Goal: Task Accomplishment & Management: Complete application form

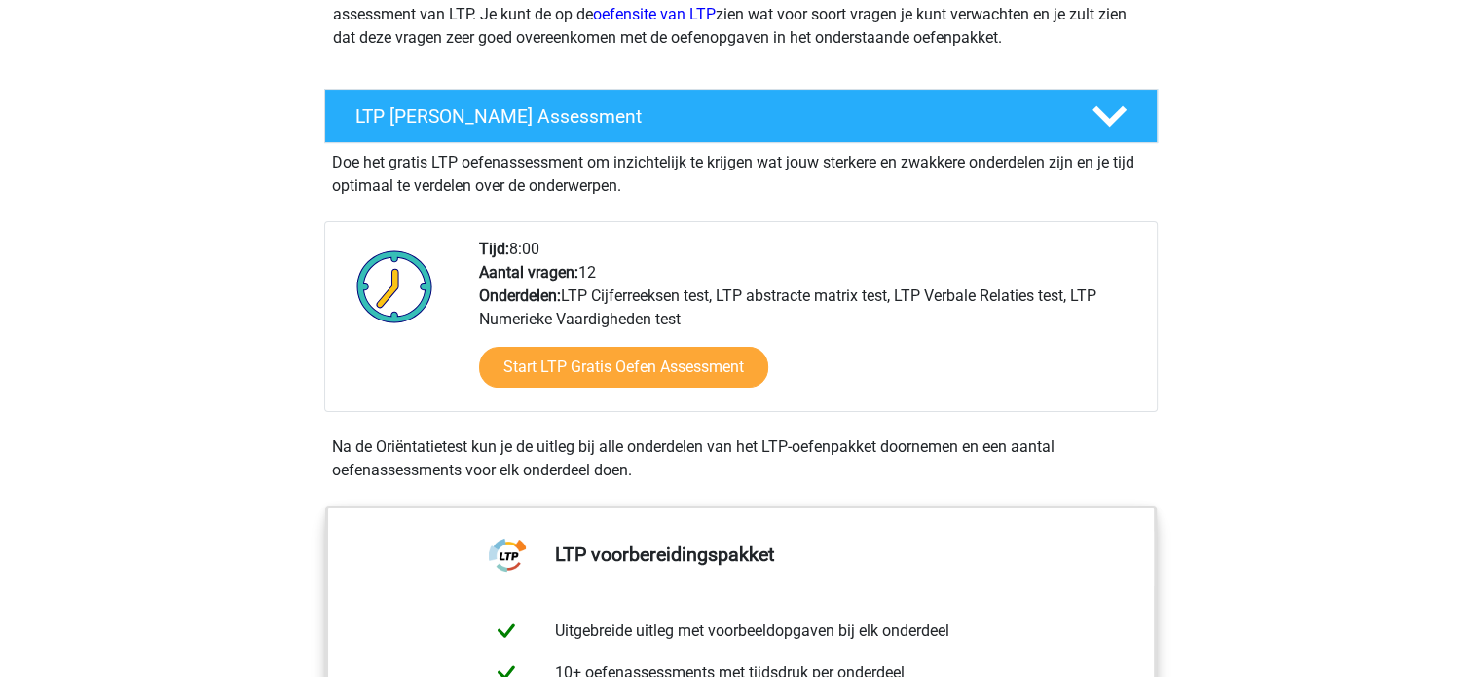
scroll to position [324, 0]
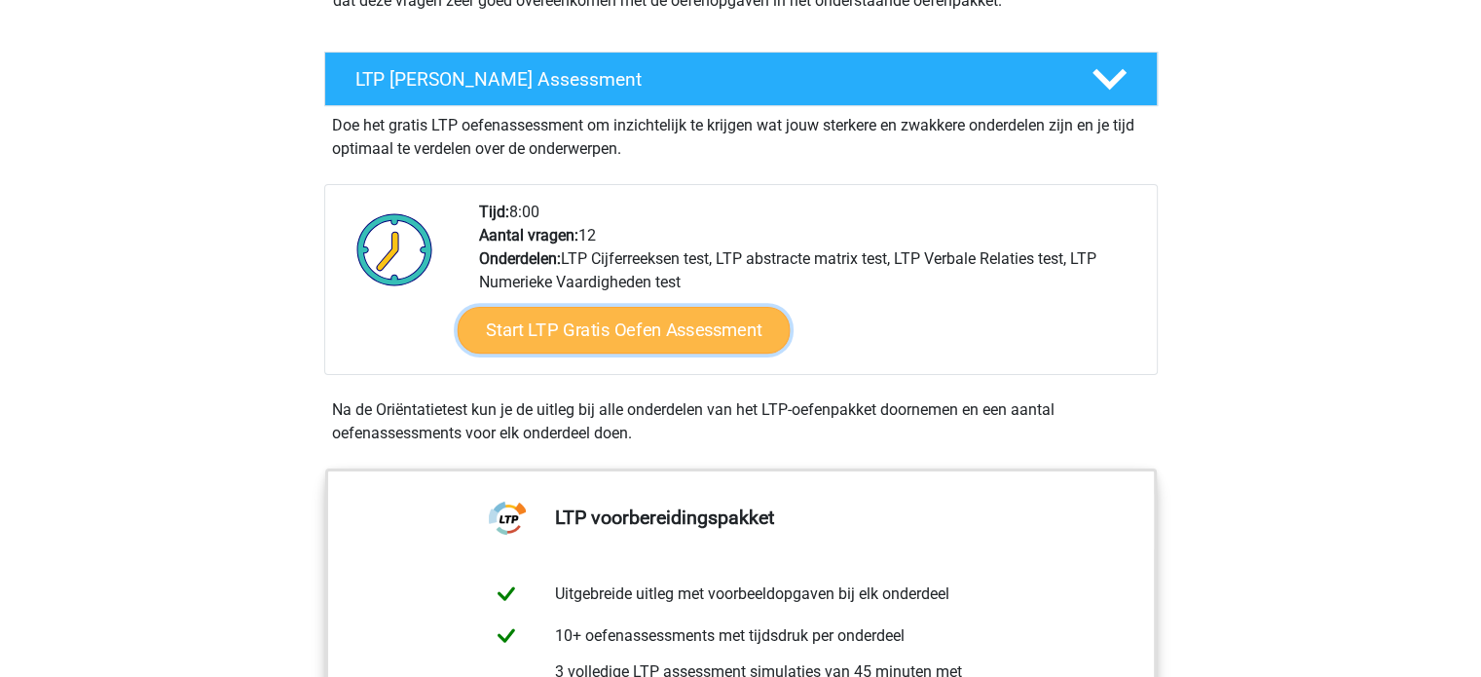
click at [725, 325] on link "Start LTP Gratis Oefen Assessment" at bounding box center [623, 330] width 333 height 47
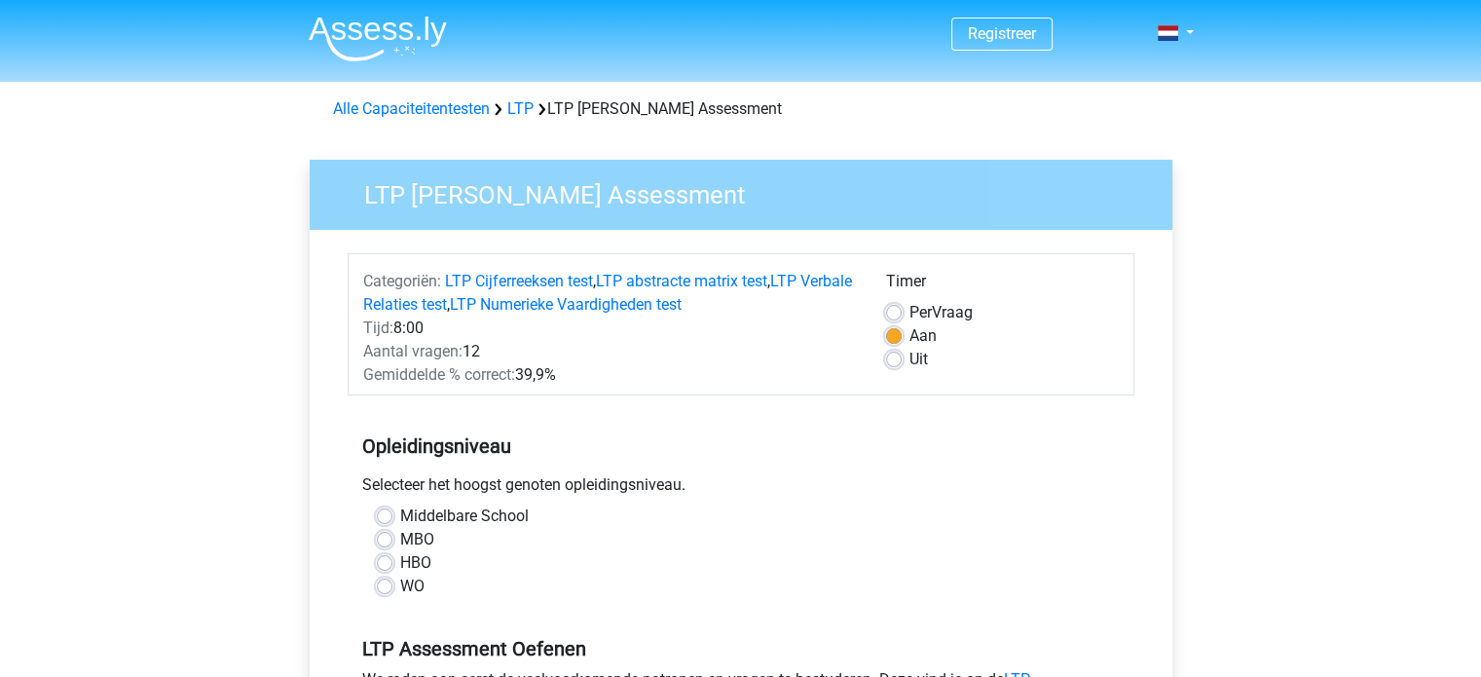
click at [405, 563] on label "HBO" at bounding box center [415, 562] width 31 height 23
click at [392, 563] on input "HBO" at bounding box center [385, 560] width 16 height 19
radio input "true"
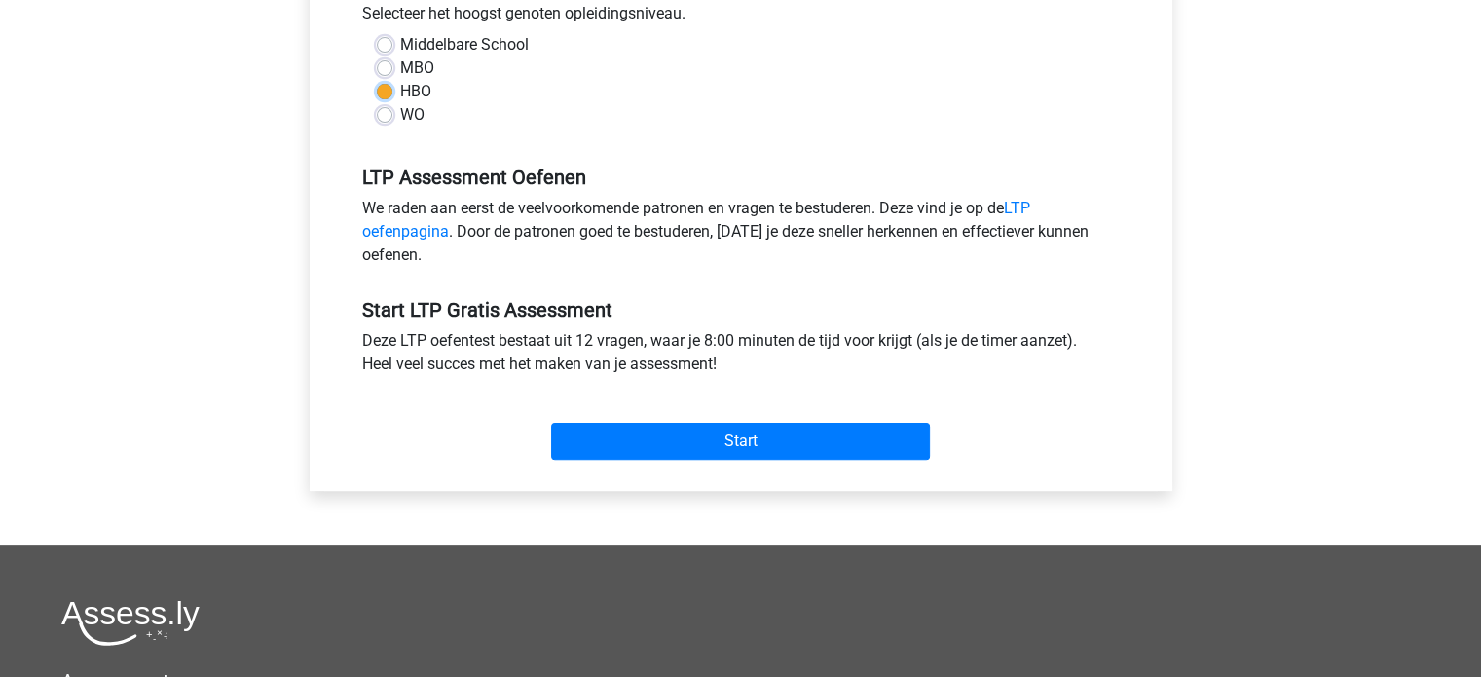
scroll to position [487, 0]
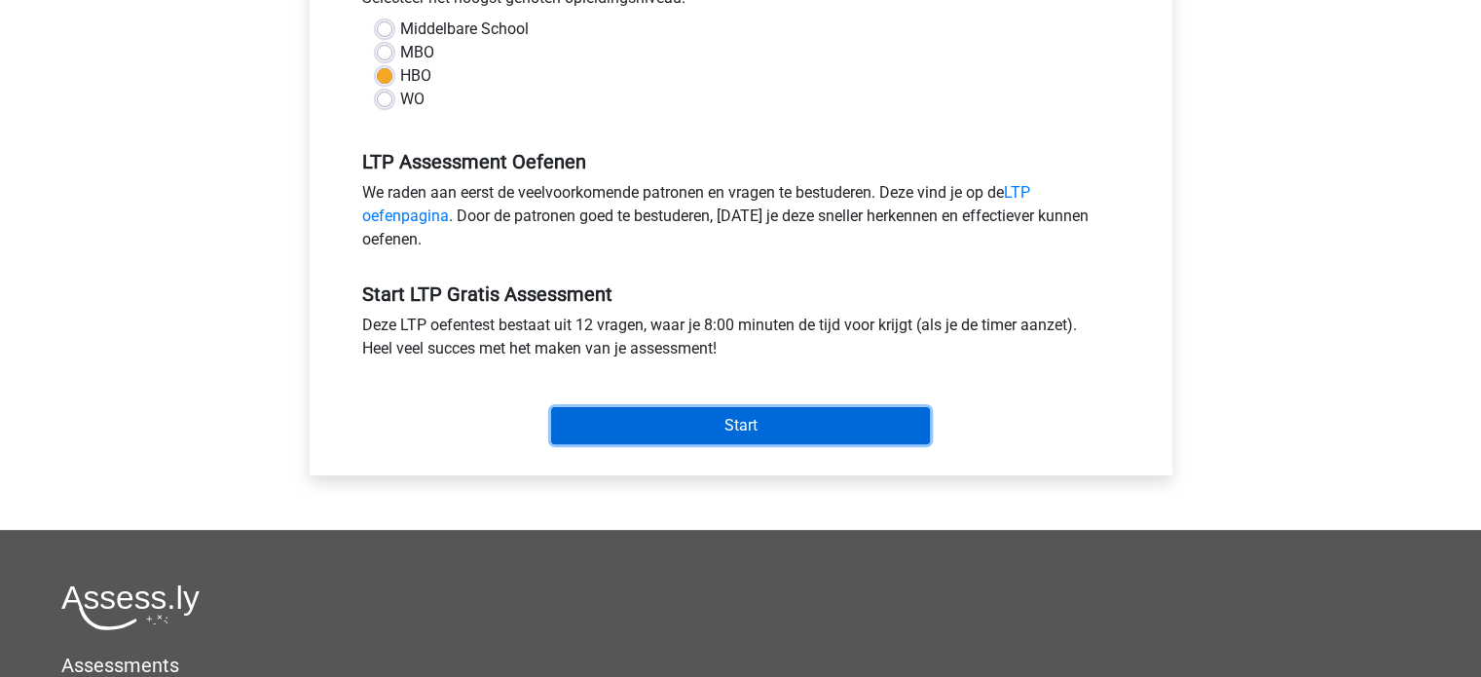
click at [759, 415] on input "Start" at bounding box center [740, 425] width 379 height 37
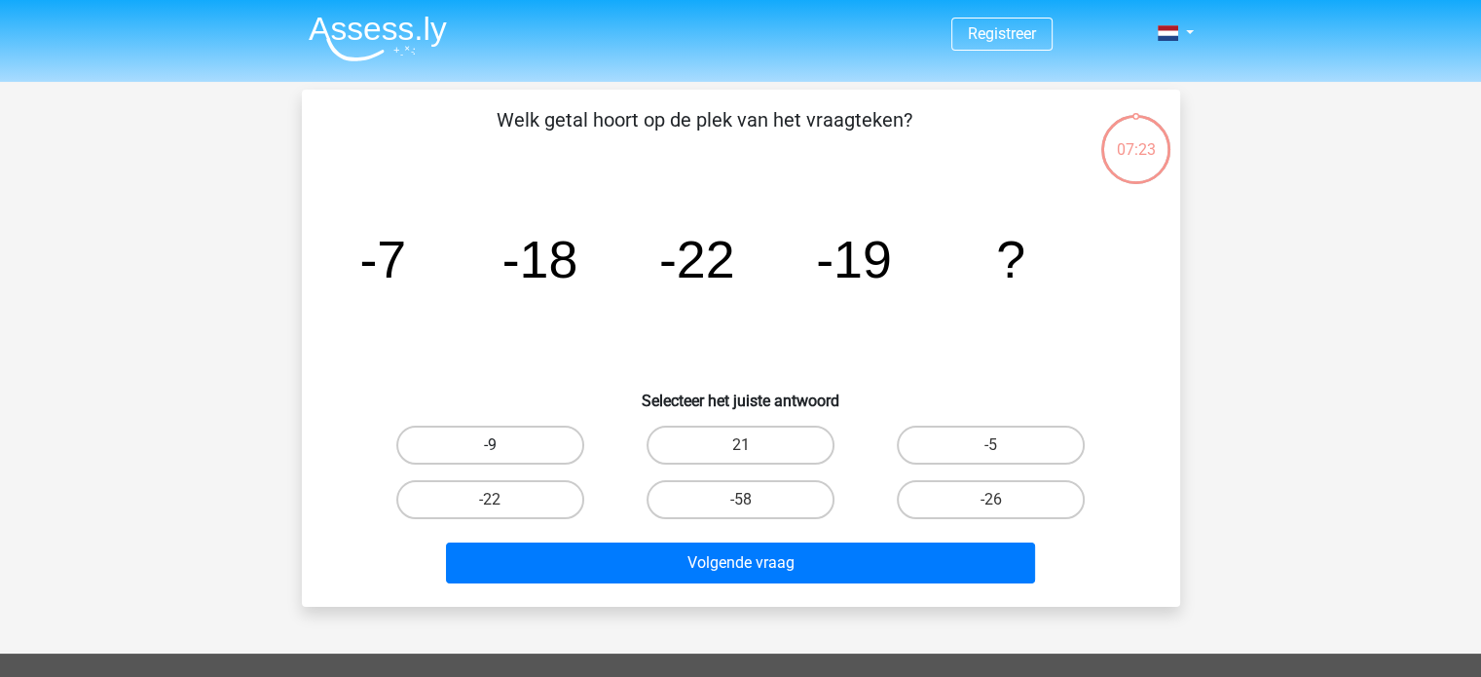
click at [414, 440] on label "-9" at bounding box center [490, 444] width 188 height 39
click at [490, 445] on input "-9" at bounding box center [496, 451] width 13 height 13
radio input "true"
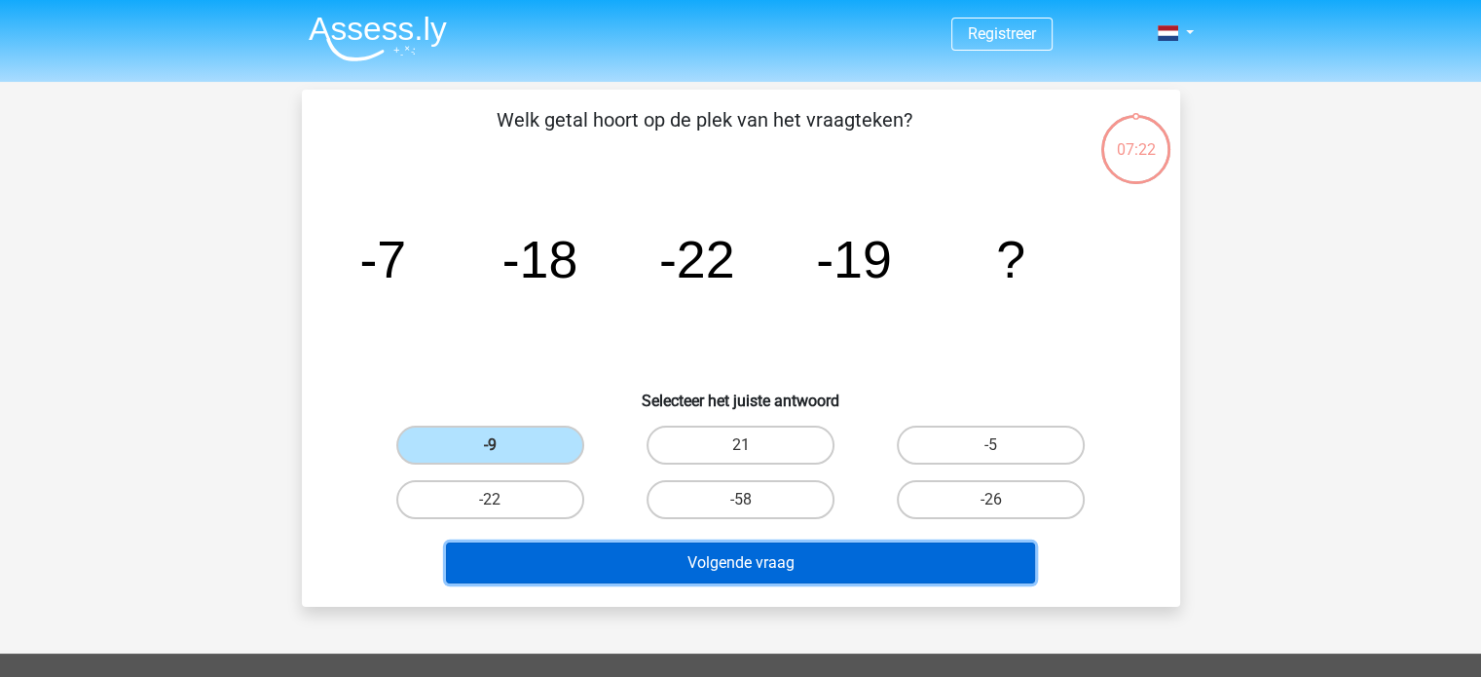
click at [587, 571] on button "Volgende vraag" at bounding box center [740, 562] width 589 height 41
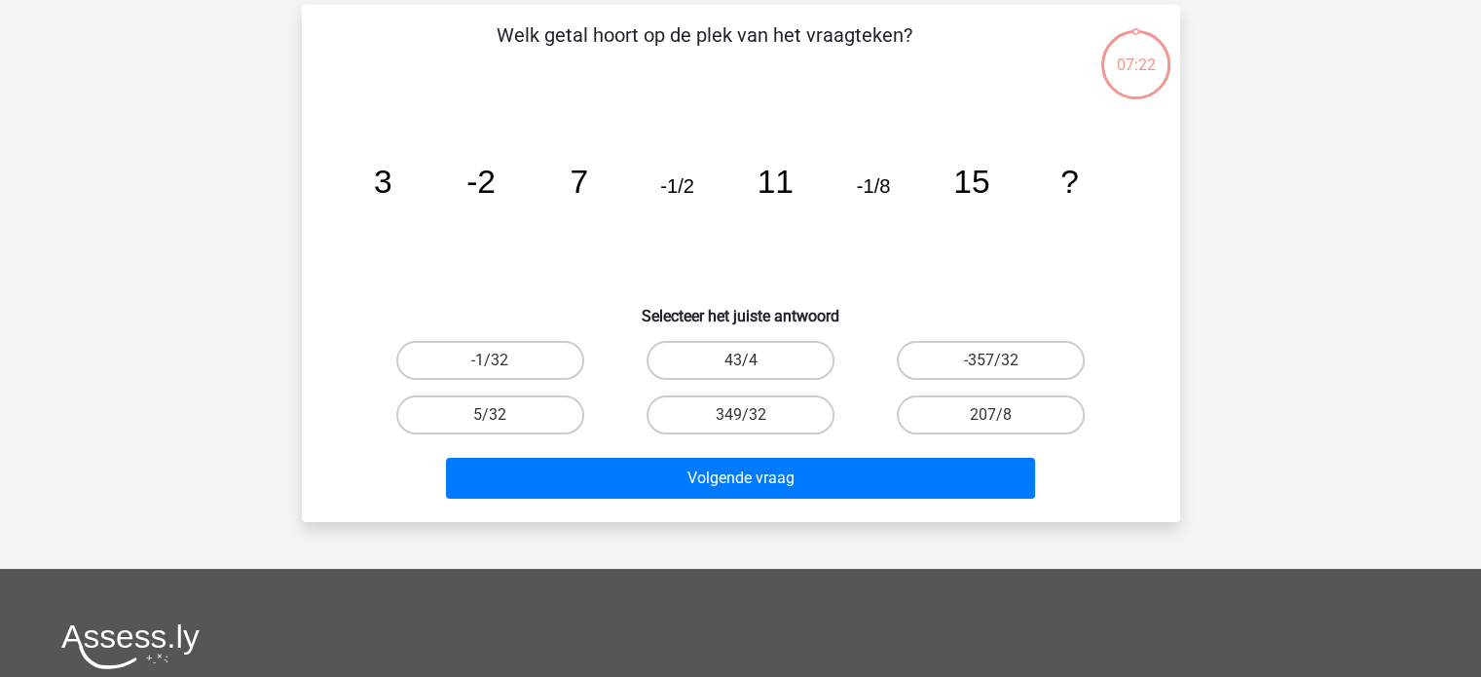
scroll to position [90, 0]
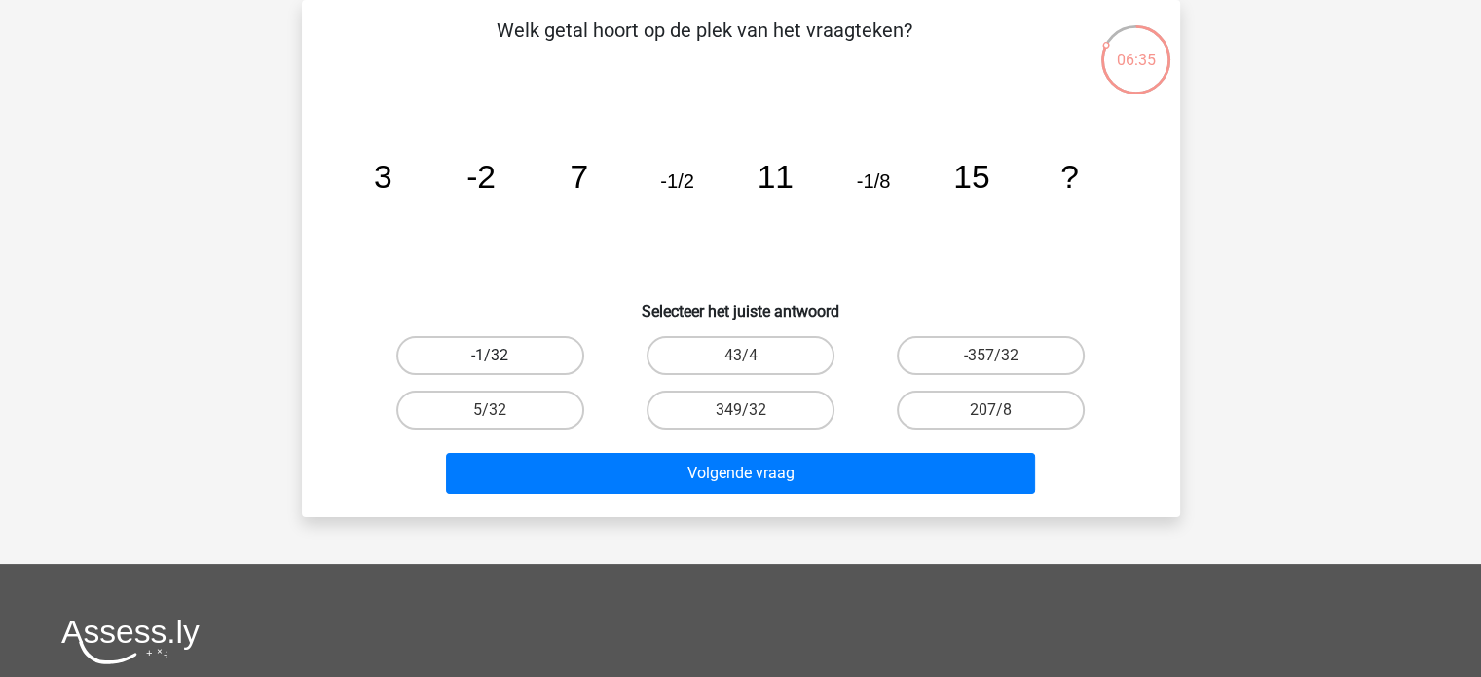
click at [531, 350] on label "-1/32" at bounding box center [490, 355] width 188 height 39
click at [502, 355] on input "-1/32" at bounding box center [496, 361] width 13 height 13
radio input "true"
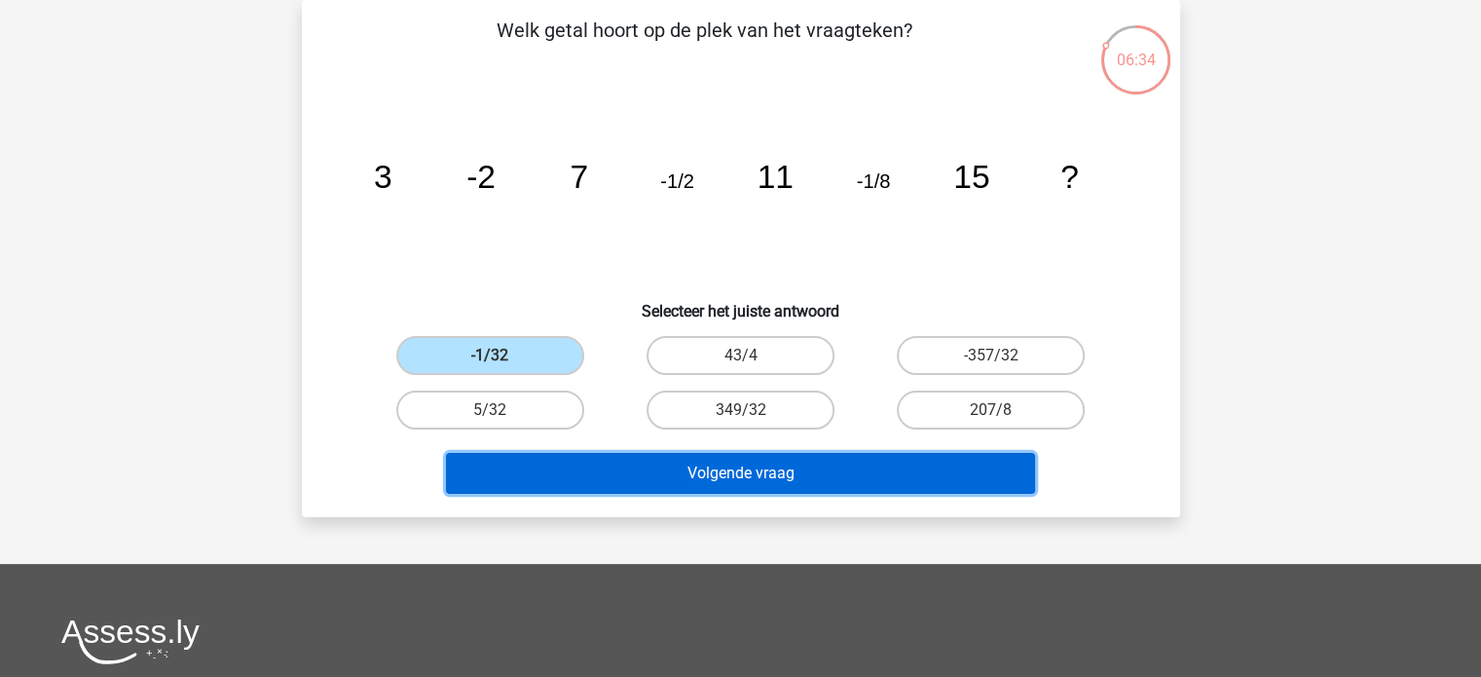
click at [711, 466] on button "Volgende vraag" at bounding box center [740, 473] width 589 height 41
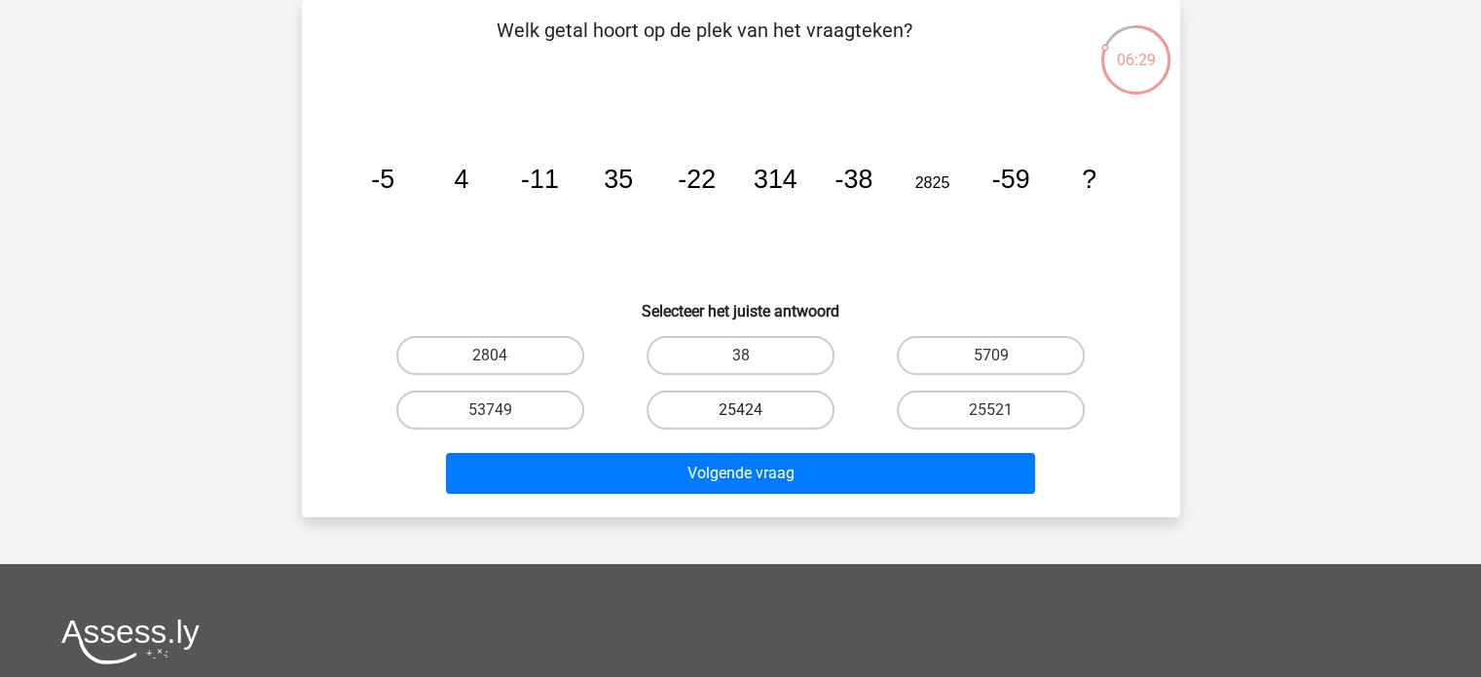
click at [658, 400] on label "25424" at bounding box center [740, 409] width 188 height 39
click at [740, 410] on input "25424" at bounding box center [746, 416] width 13 height 13
radio input "true"
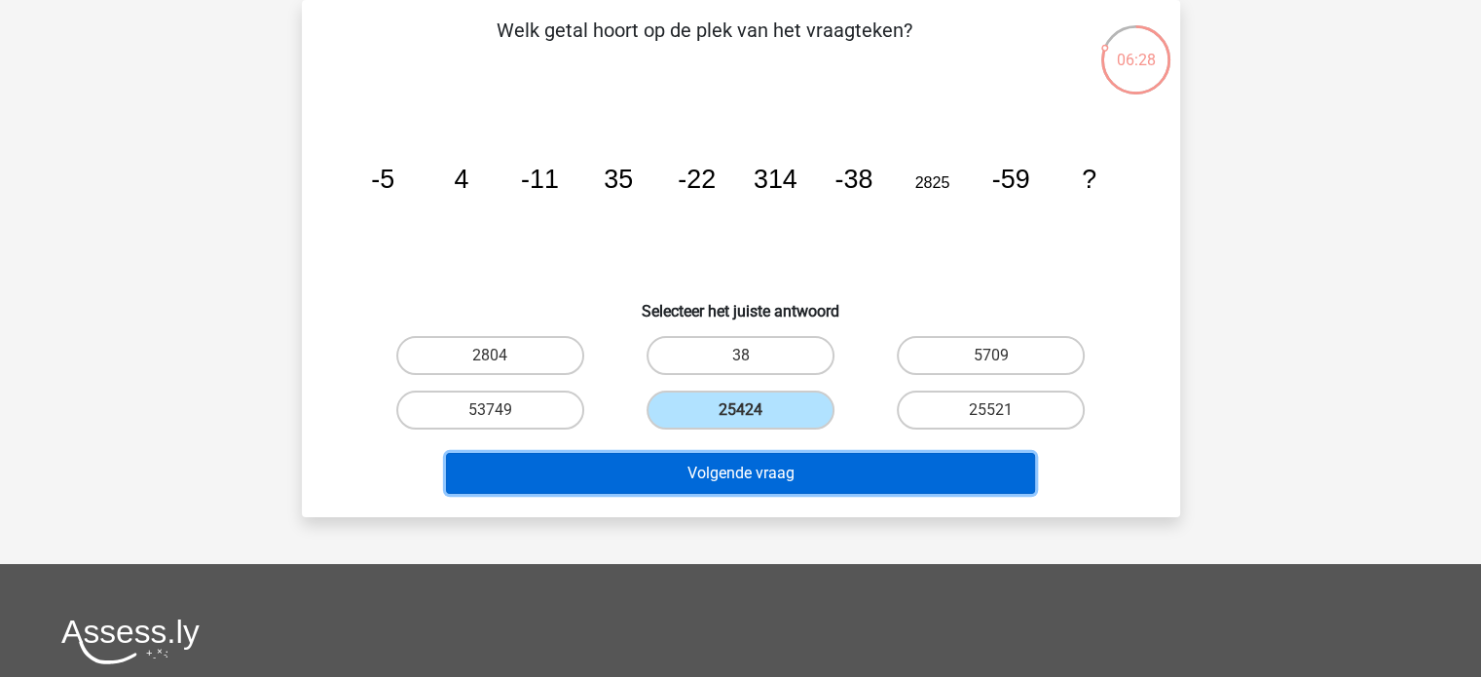
click at [714, 469] on button "Volgende vraag" at bounding box center [740, 473] width 589 height 41
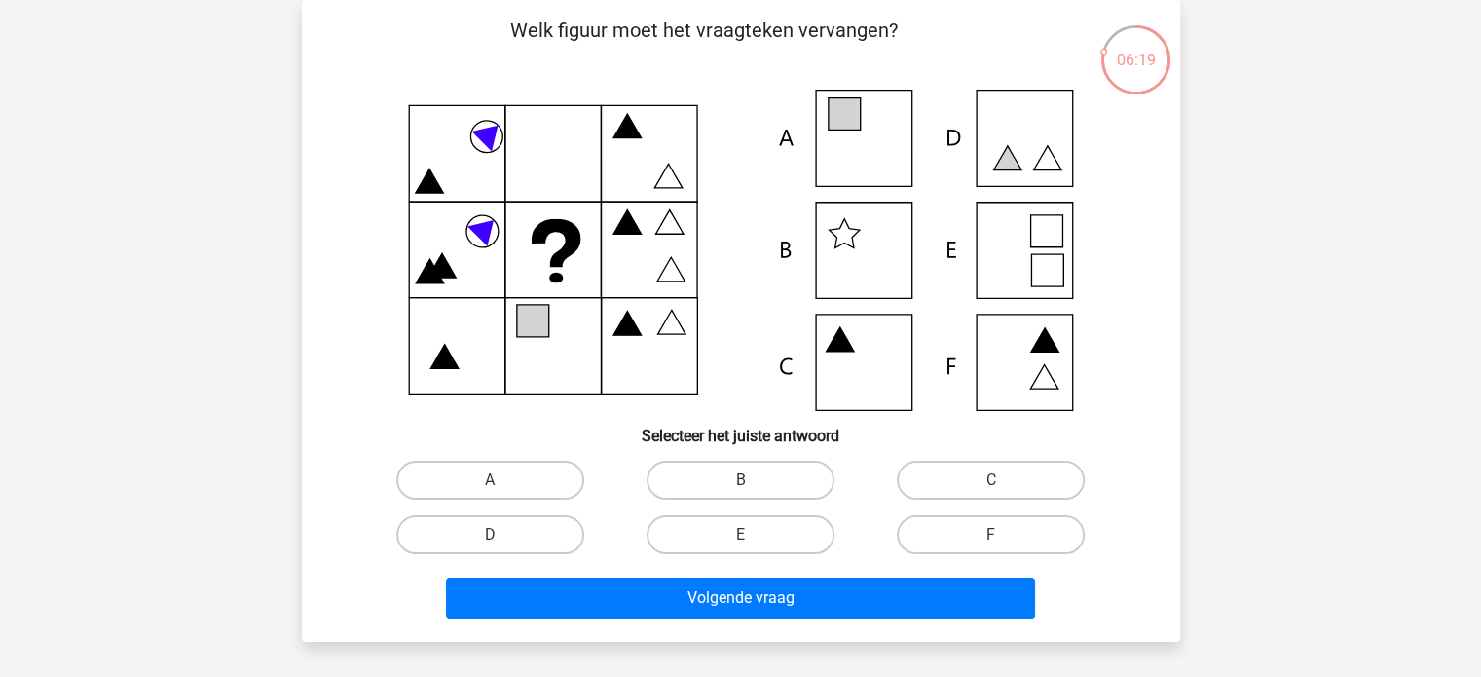
click at [845, 139] on icon at bounding box center [741, 250] width 785 height 321
click at [566, 470] on label "A" at bounding box center [490, 479] width 188 height 39
click at [502, 480] on input "A" at bounding box center [496, 486] width 13 height 13
radio input "true"
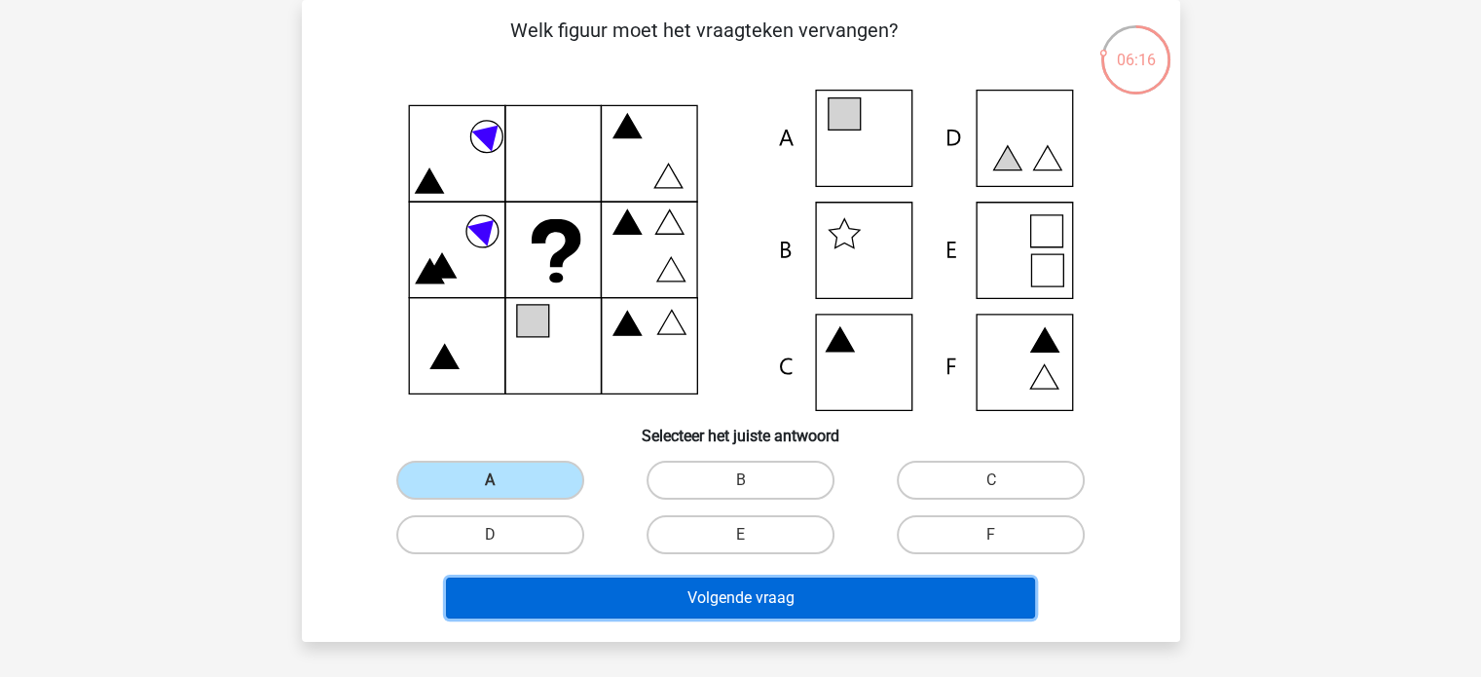
click at [674, 612] on button "Volgende vraag" at bounding box center [740, 597] width 589 height 41
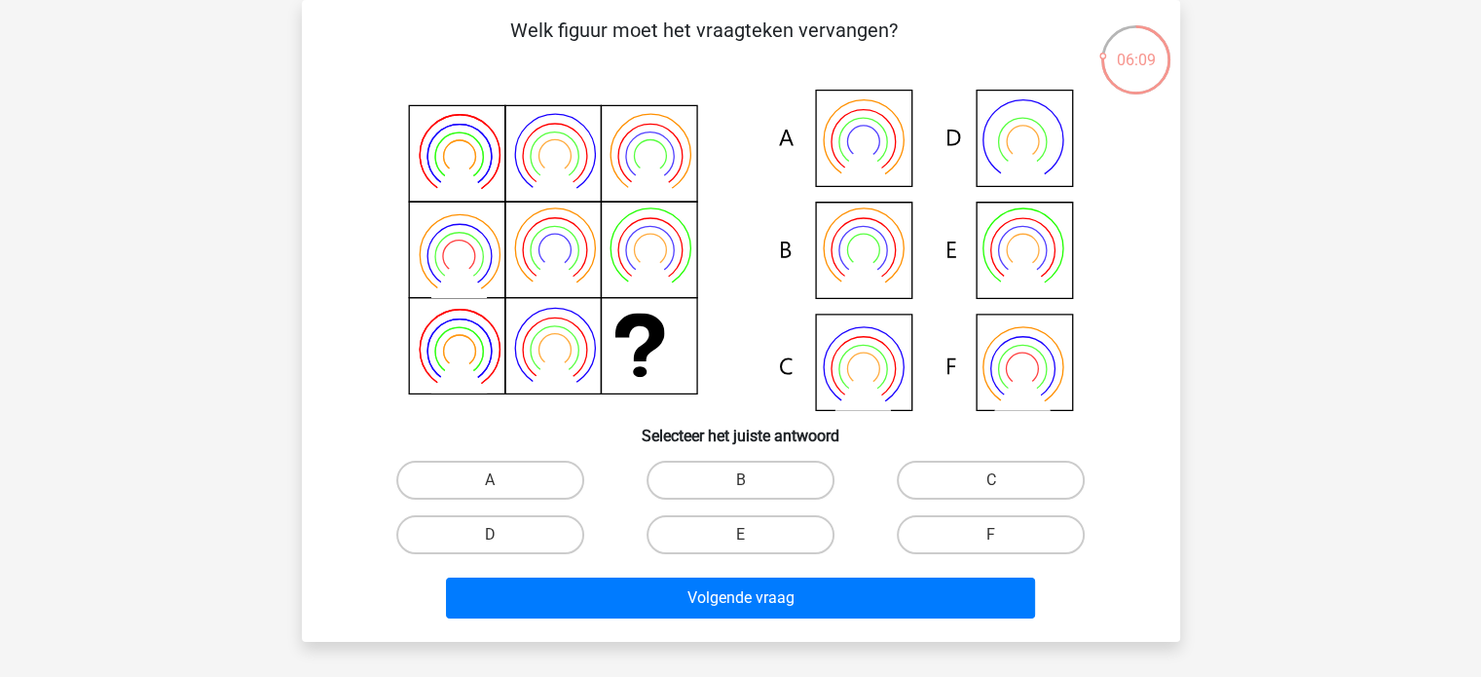
click at [832, 225] on icon at bounding box center [741, 250] width 785 height 321
click at [811, 478] on label "B" at bounding box center [740, 479] width 188 height 39
click at [752, 480] on input "B" at bounding box center [746, 486] width 13 height 13
radio input "true"
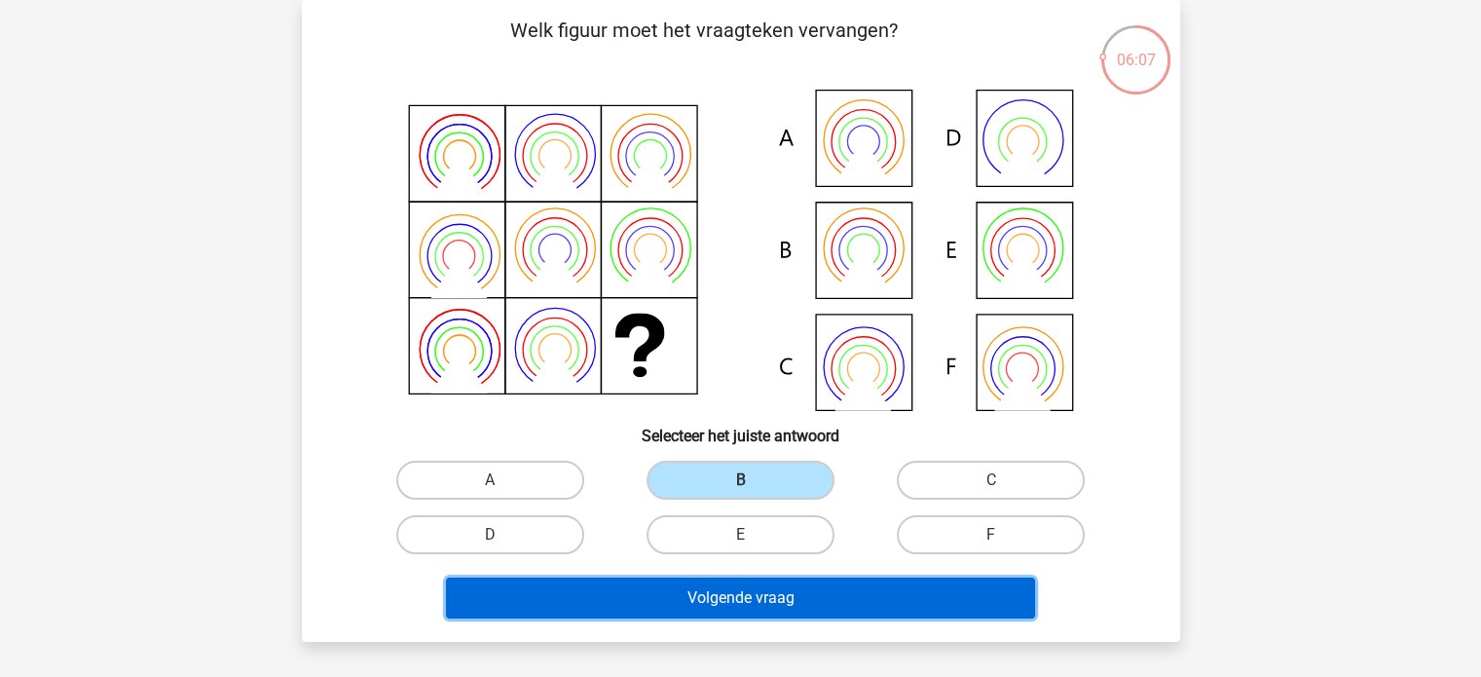
click at [863, 595] on button "Volgende vraag" at bounding box center [740, 597] width 589 height 41
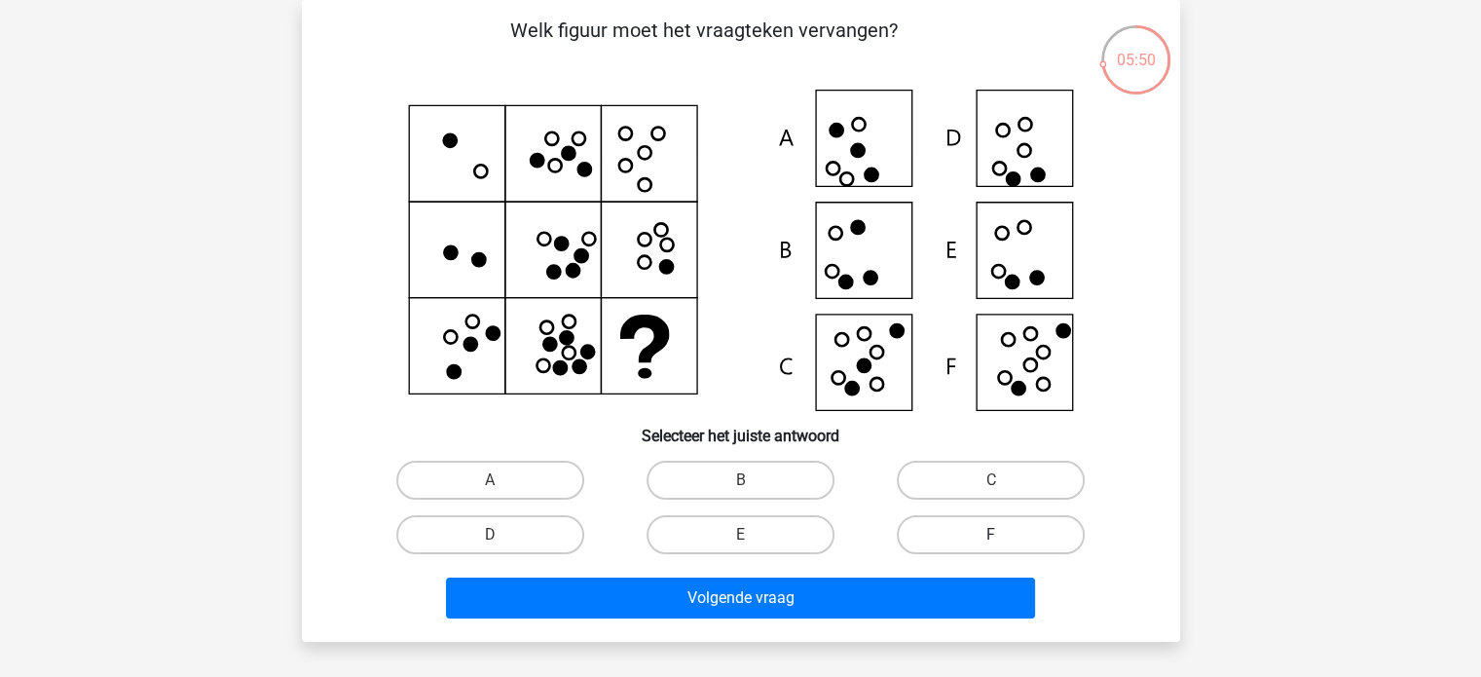
click at [966, 536] on label "F" at bounding box center [991, 534] width 188 height 39
click at [991, 536] on input "F" at bounding box center [997, 540] width 13 height 13
radio input "true"
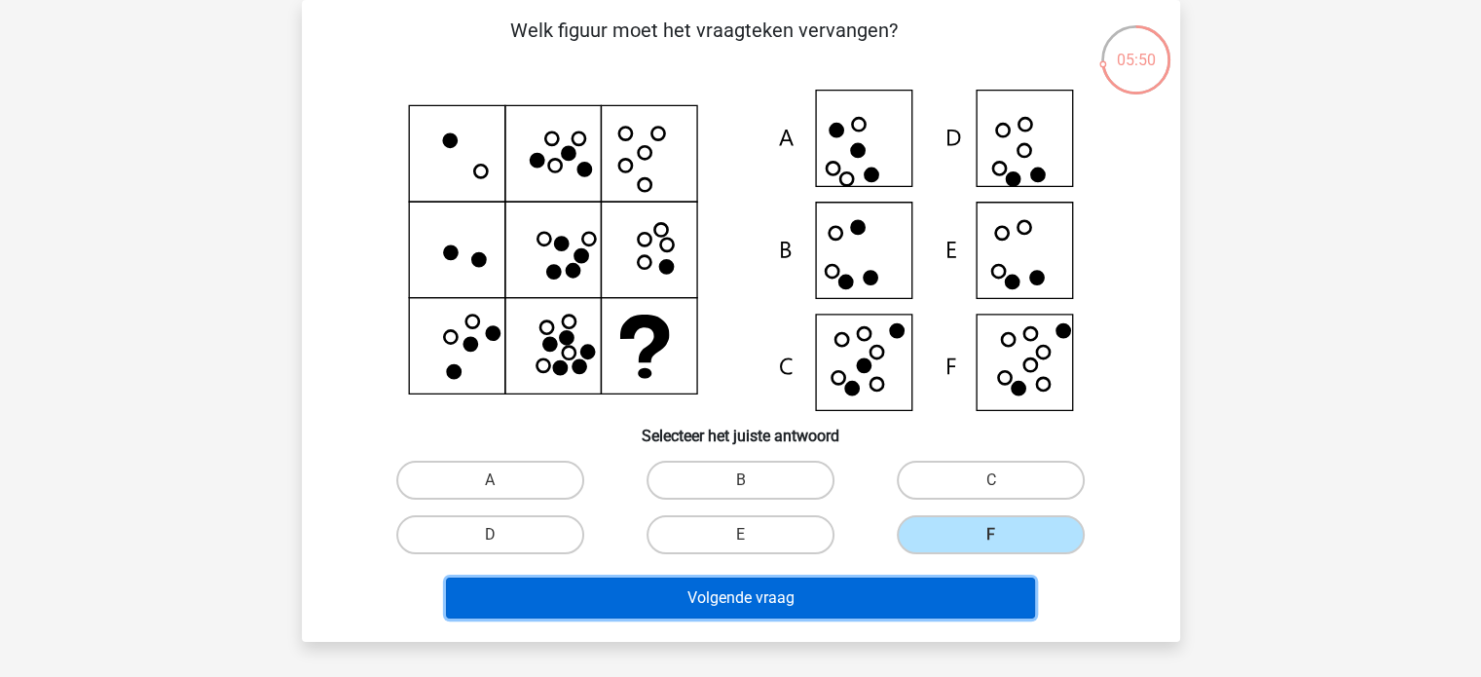
click at [977, 587] on button "Volgende vraag" at bounding box center [740, 597] width 589 height 41
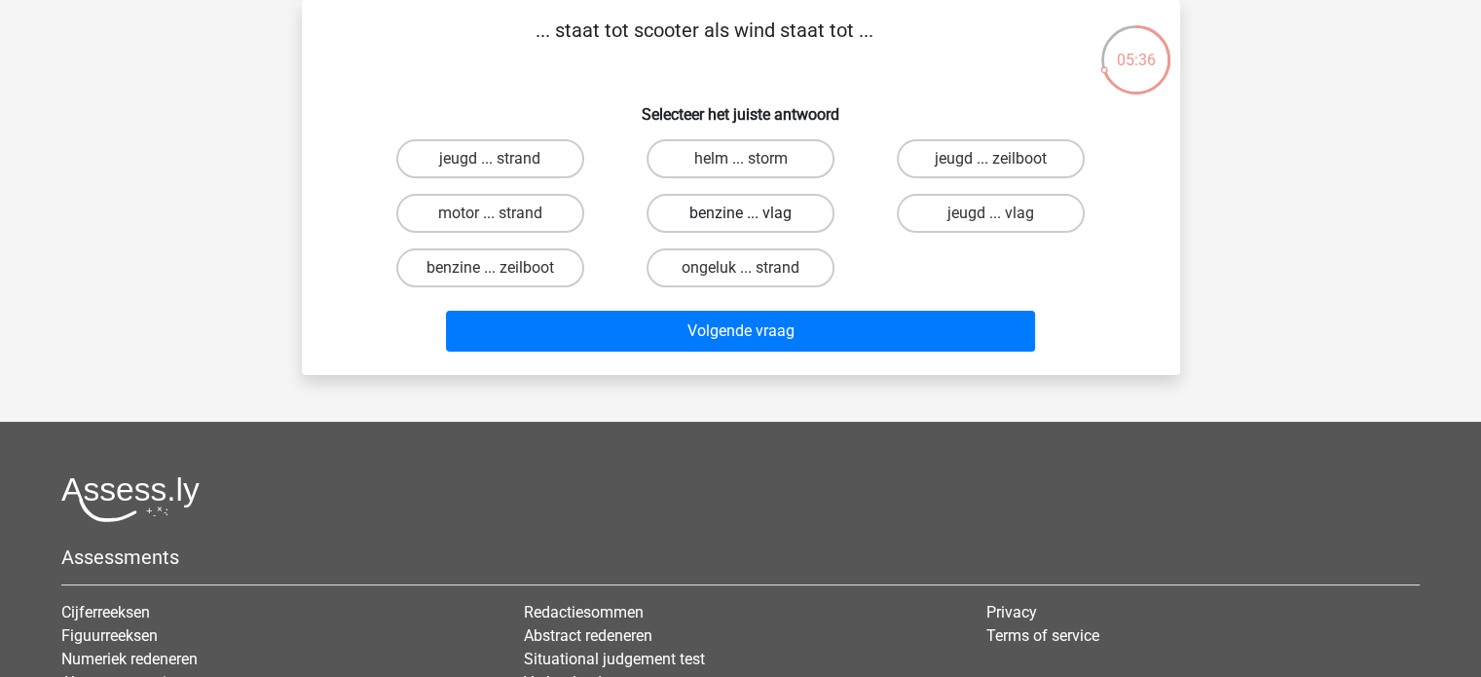
click at [757, 212] on label "benzine ... vlag" at bounding box center [740, 213] width 188 height 39
click at [752, 213] on input "benzine ... vlag" at bounding box center [746, 219] width 13 height 13
radio input "true"
click at [524, 272] on label "benzine ... zeilboot" at bounding box center [490, 267] width 188 height 39
click at [502, 272] on input "benzine ... zeilboot" at bounding box center [496, 274] width 13 height 13
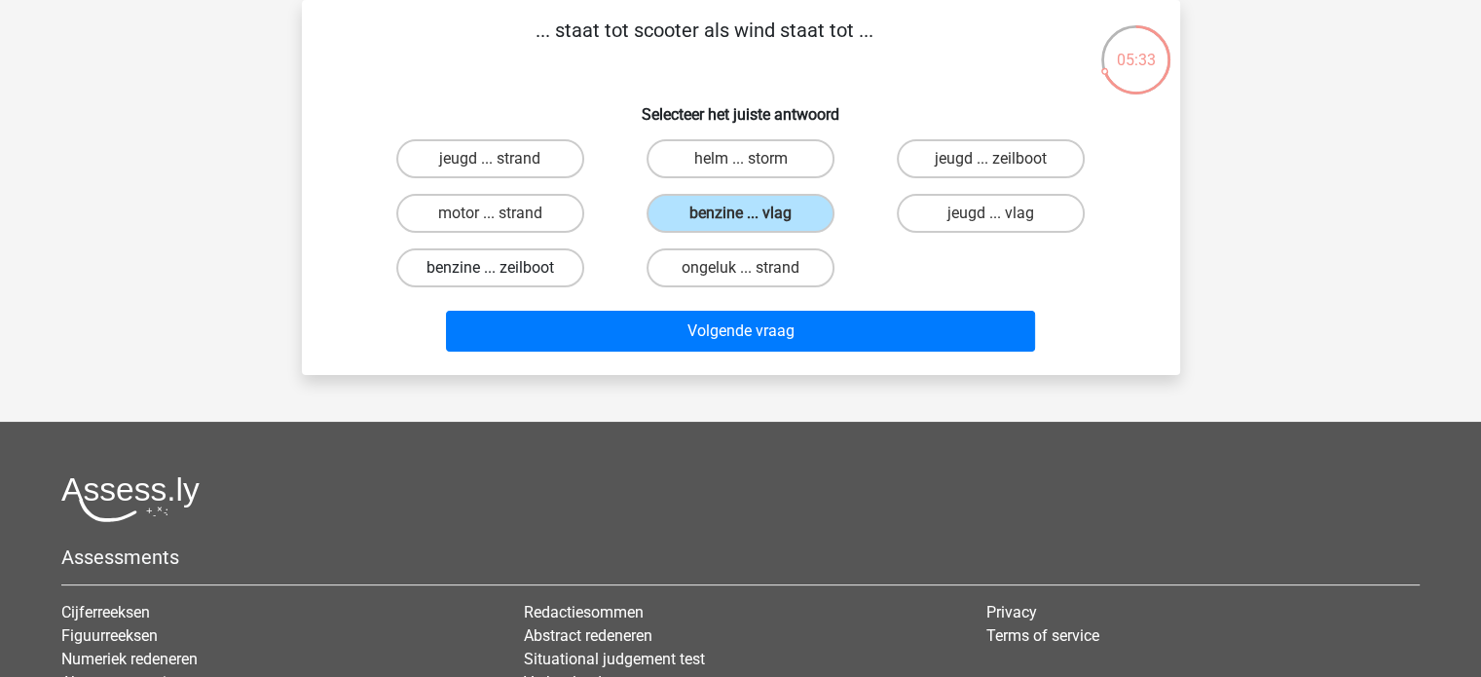
radio input "true"
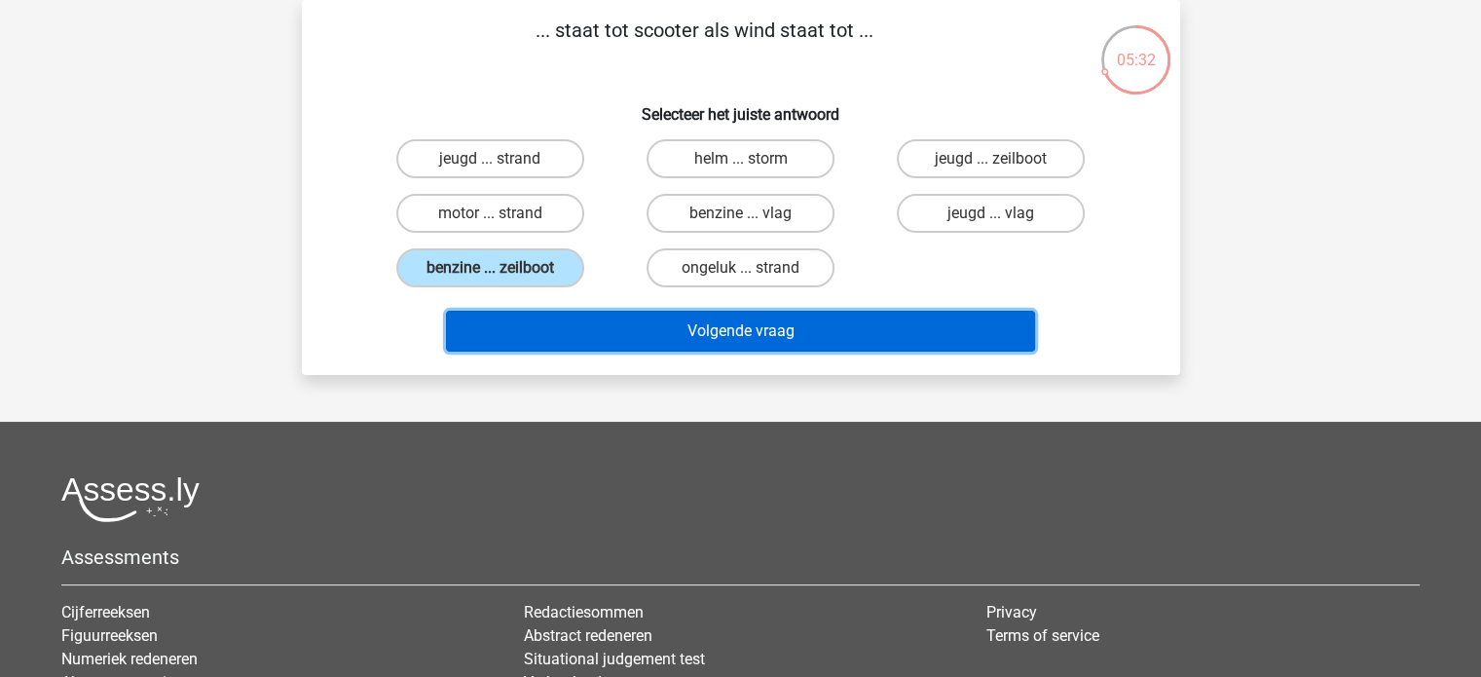
click at [600, 333] on button "Volgende vraag" at bounding box center [740, 331] width 589 height 41
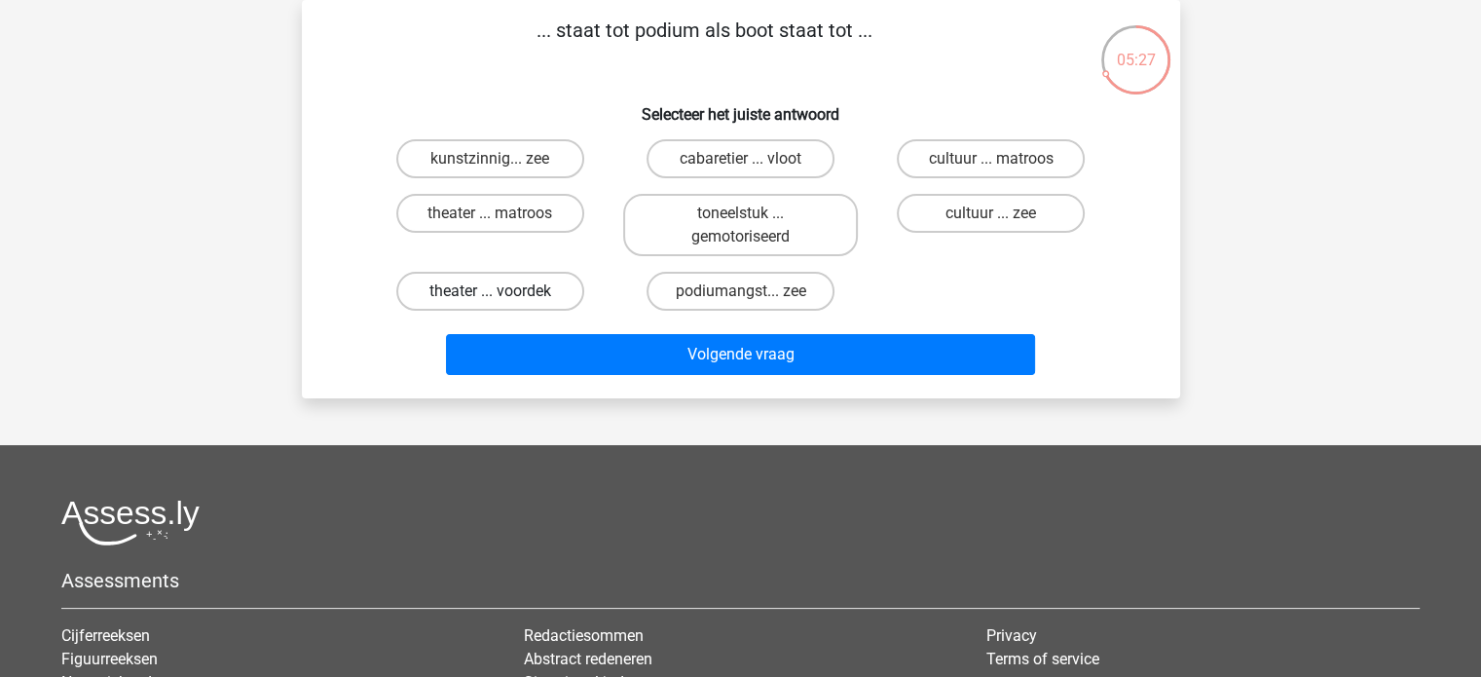
click at [568, 288] on label "theater ... voordek" at bounding box center [490, 291] width 188 height 39
click at [502, 291] on input "theater ... voordek" at bounding box center [496, 297] width 13 height 13
radio input "true"
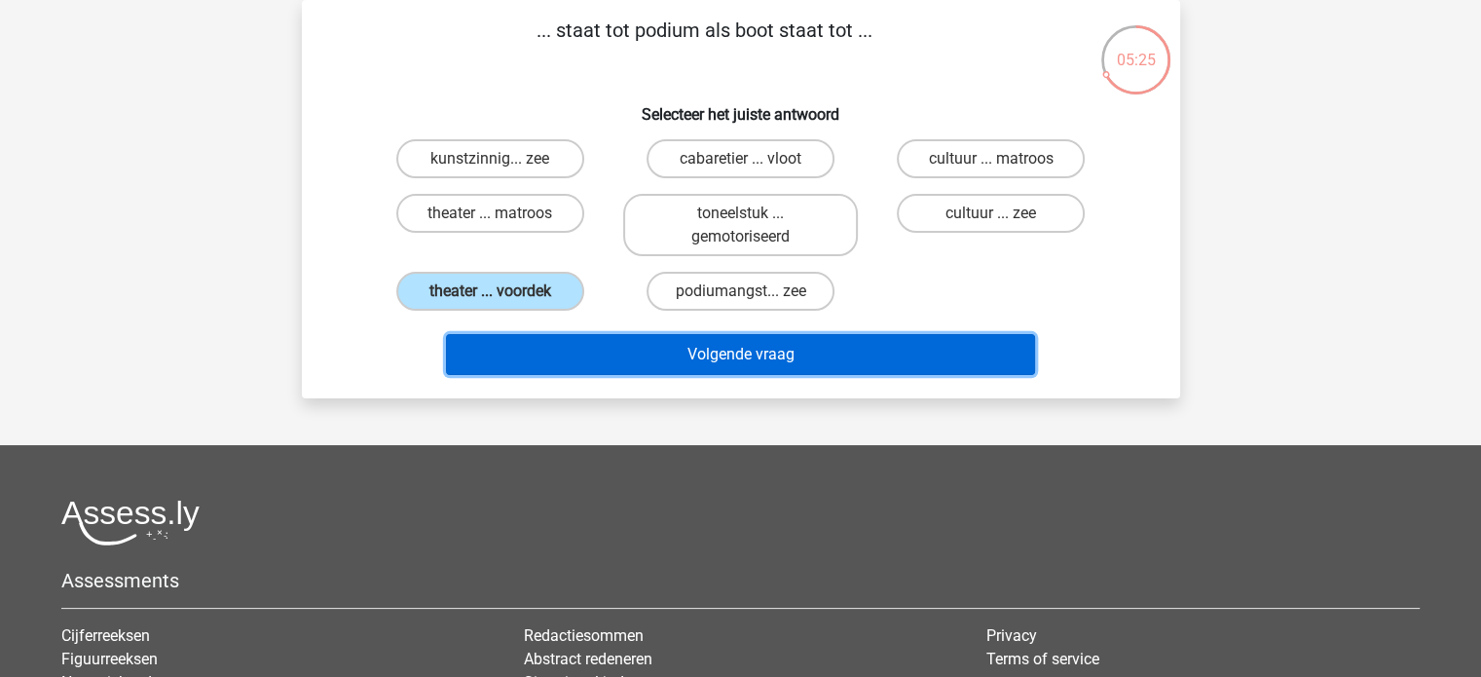
click at [697, 350] on button "Volgende vraag" at bounding box center [740, 354] width 589 height 41
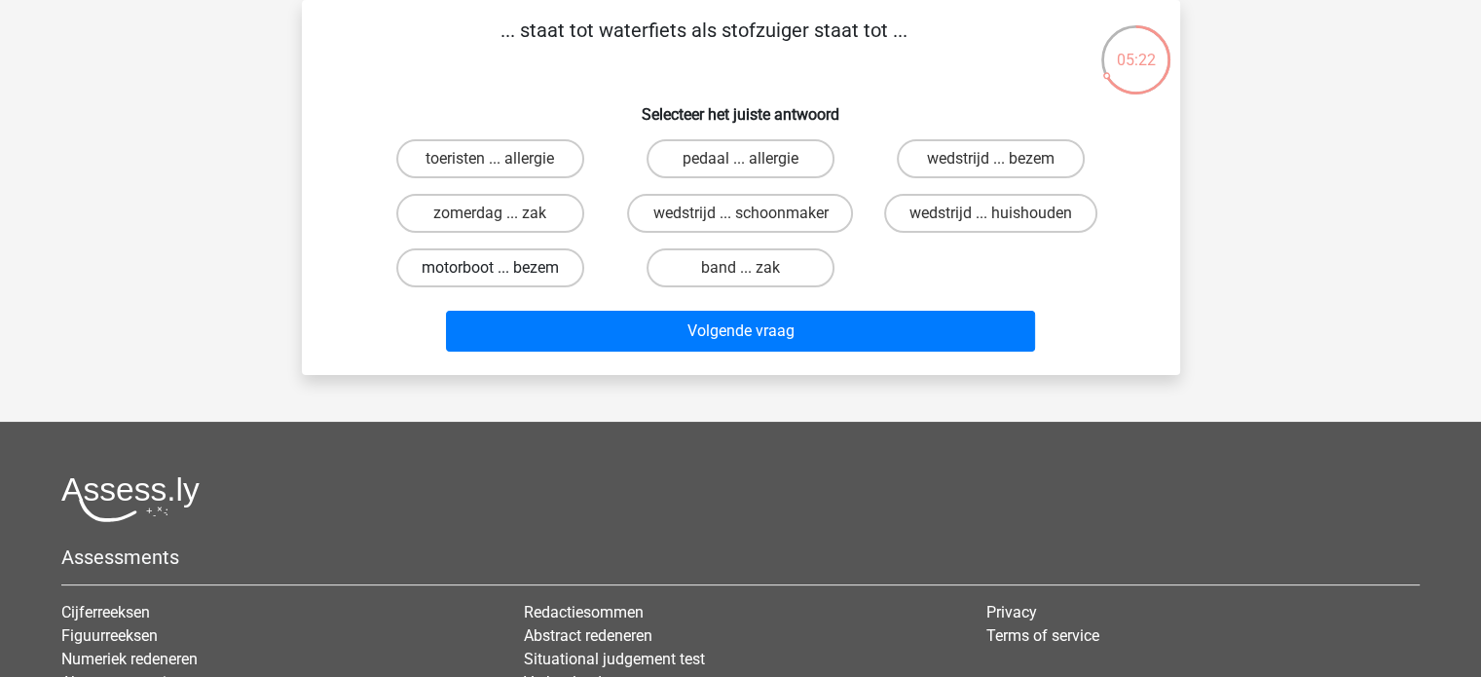
click at [572, 264] on label "motorboot ... bezem" at bounding box center [490, 267] width 188 height 39
click at [502, 268] on input "motorboot ... bezem" at bounding box center [496, 274] width 13 height 13
radio input "true"
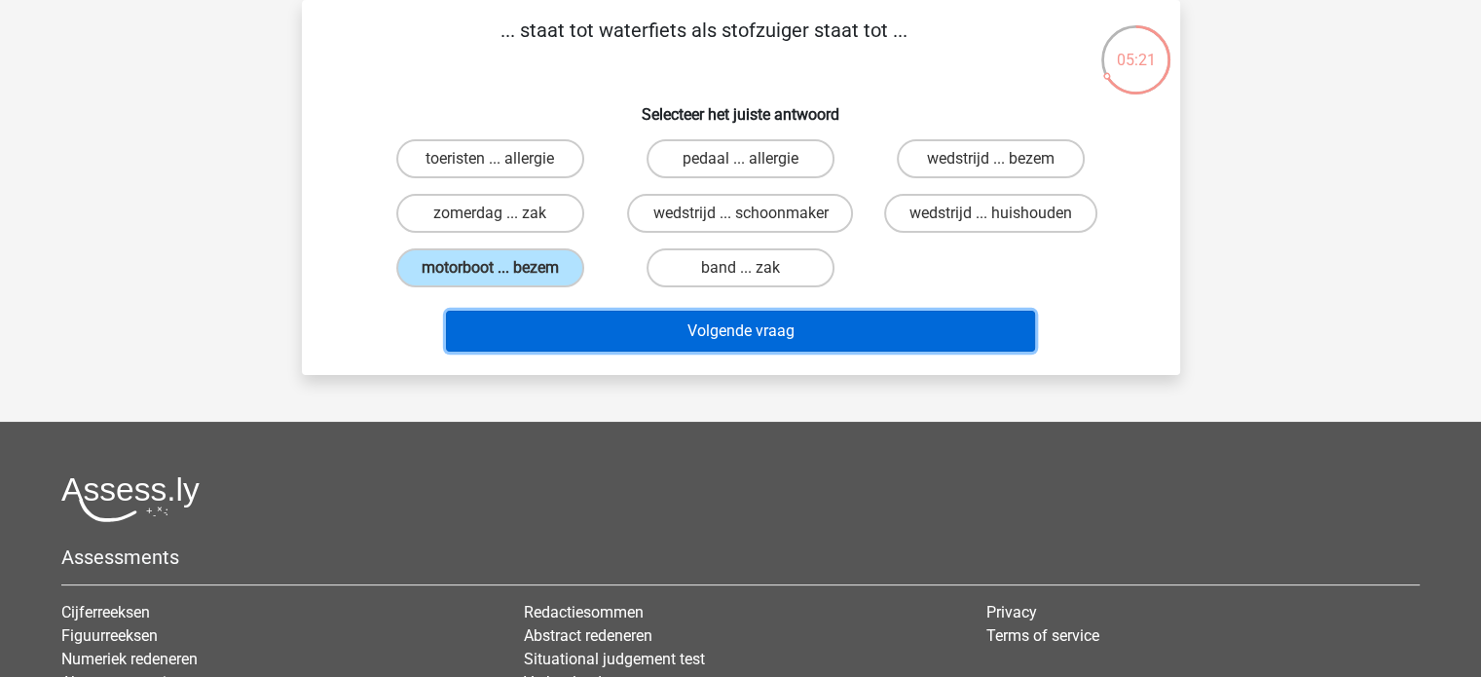
click at [675, 330] on button "Volgende vraag" at bounding box center [740, 331] width 589 height 41
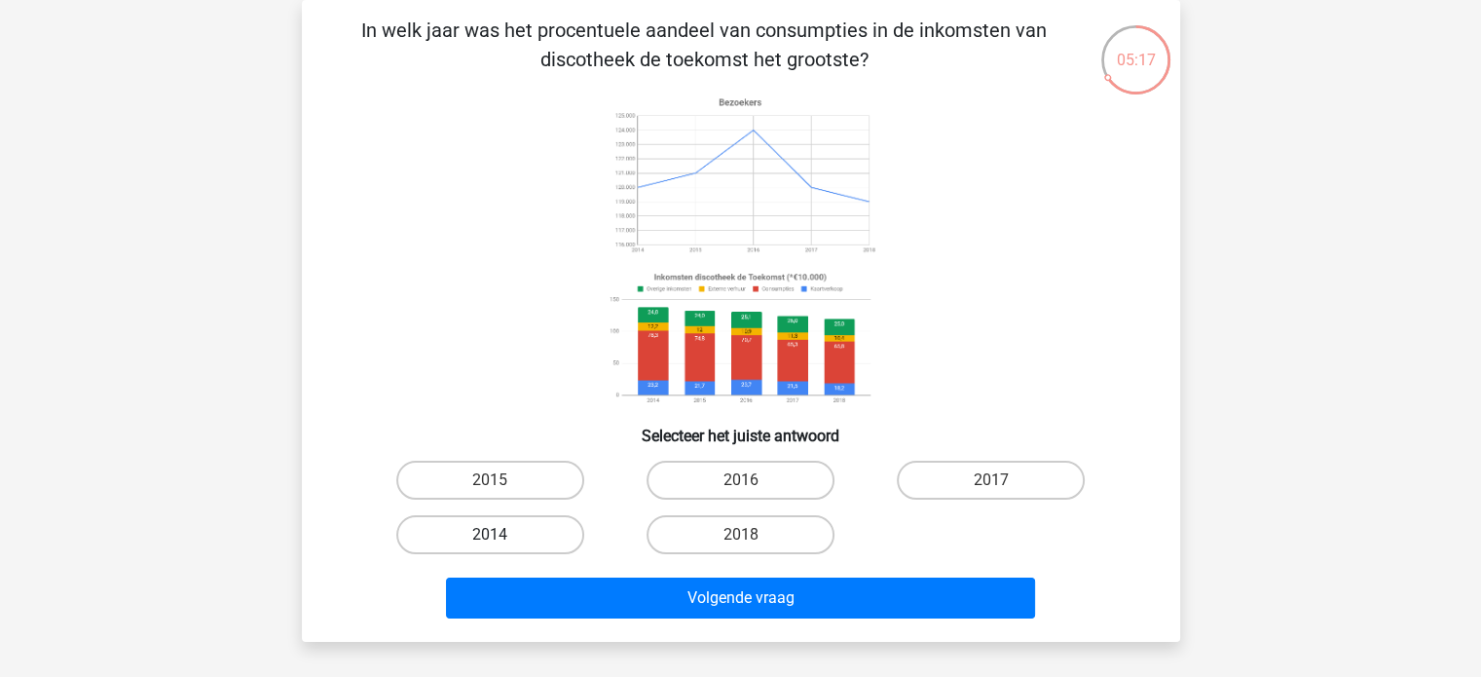
click at [569, 536] on label "2014" at bounding box center [490, 534] width 188 height 39
click at [502, 536] on input "2014" at bounding box center [496, 540] width 13 height 13
radio input "true"
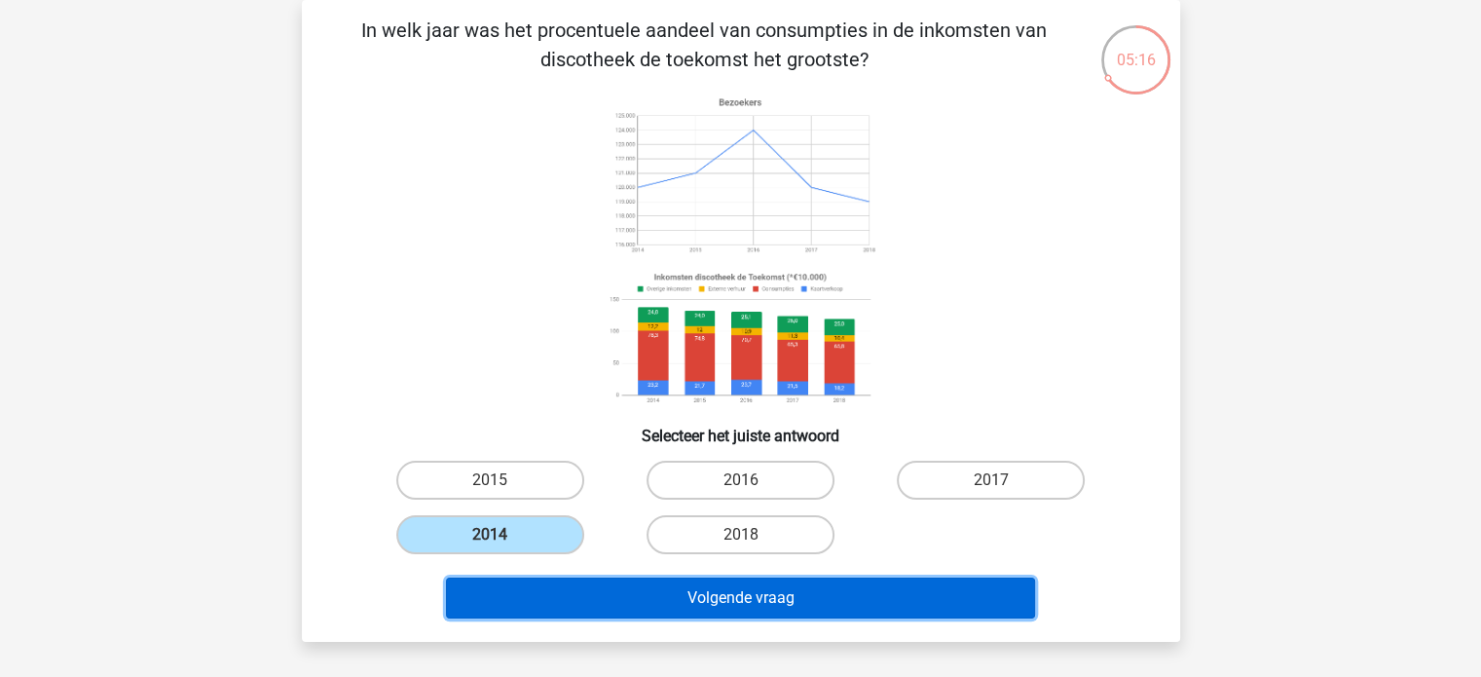
click at [791, 600] on button "Volgende vraag" at bounding box center [740, 597] width 589 height 41
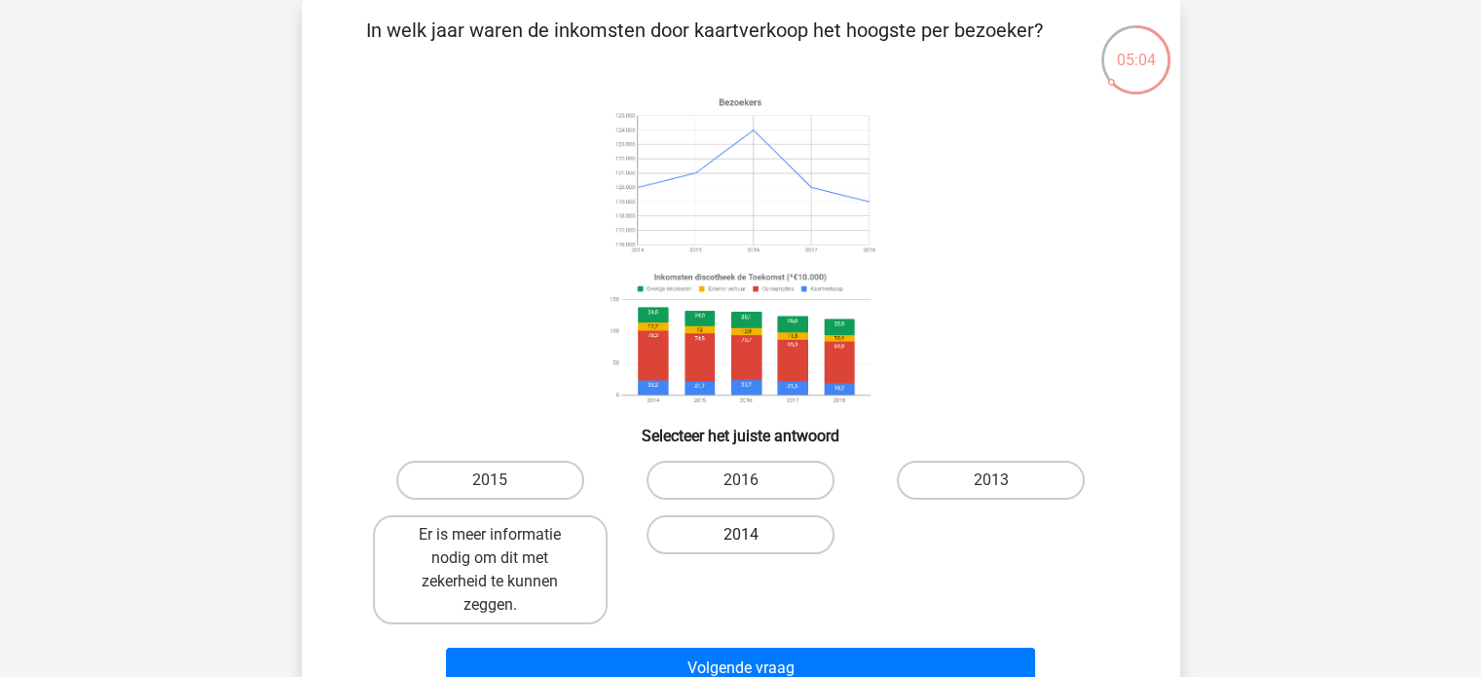
click at [708, 537] on label "2014" at bounding box center [740, 534] width 188 height 39
click at [740, 537] on input "2014" at bounding box center [746, 540] width 13 height 13
radio input "true"
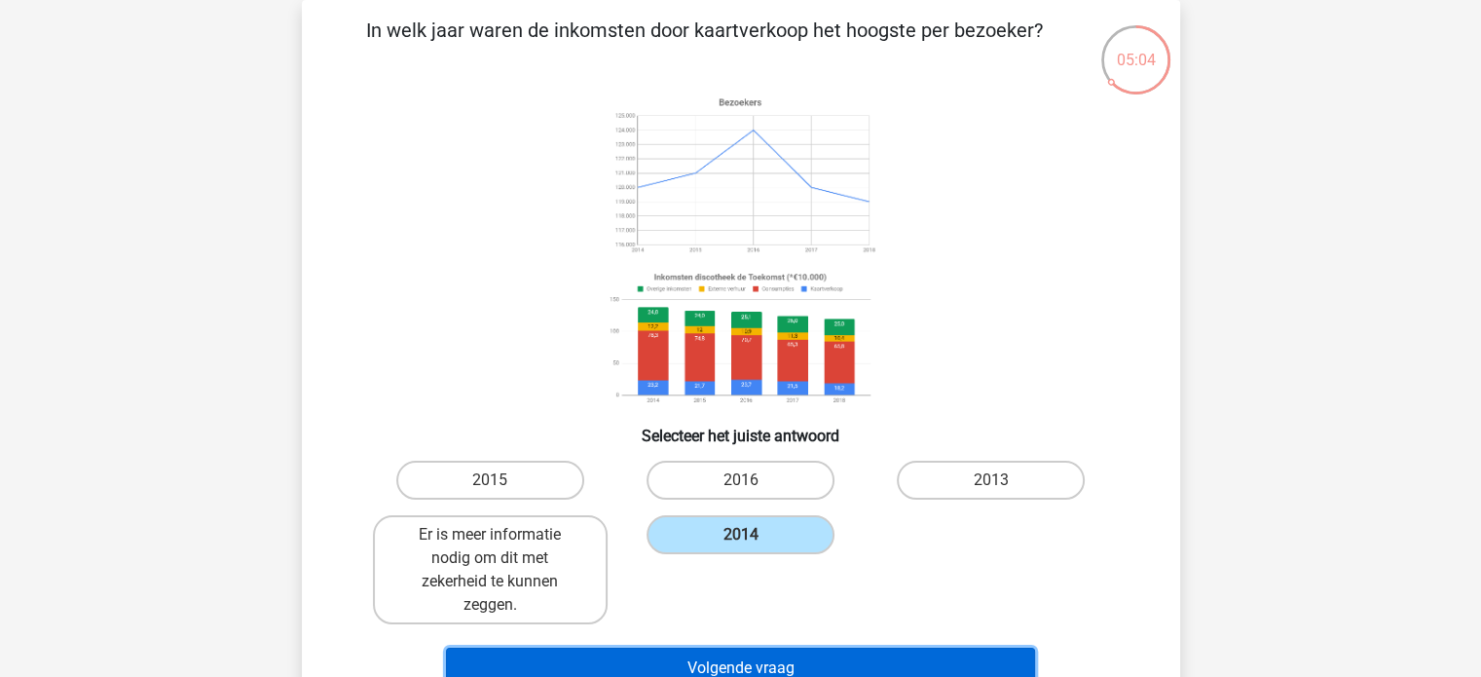
click at [783, 673] on button "Volgende vraag" at bounding box center [740, 667] width 589 height 41
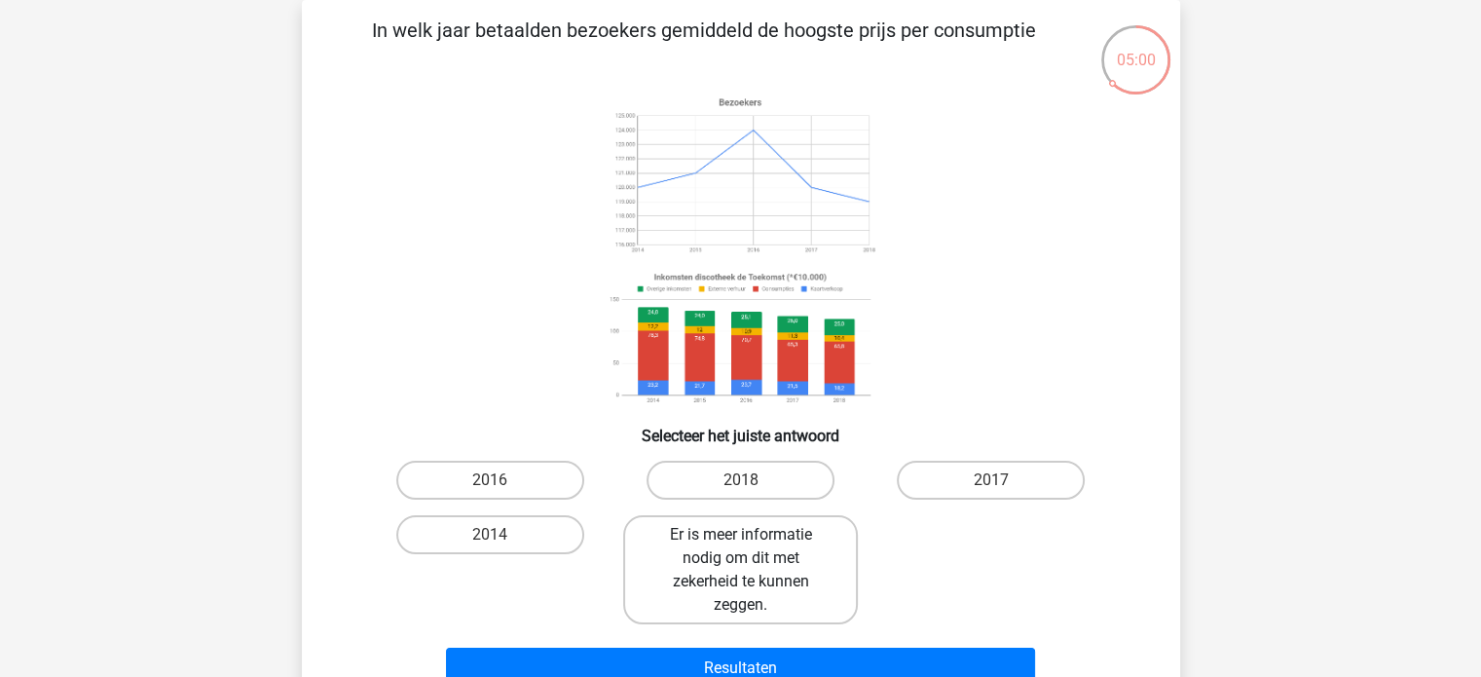
click at [757, 575] on label "Er is meer informatie nodig om dit met zekerheid te kunnen zeggen." at bounding box center [740, 569] width 235 height 109
click at [752, 547] on input "Er is meer informatie nodig om dit met zekerheid te kunnen zeggen." at bounding box center [746, 540] width 13 height 13
radio input "true"
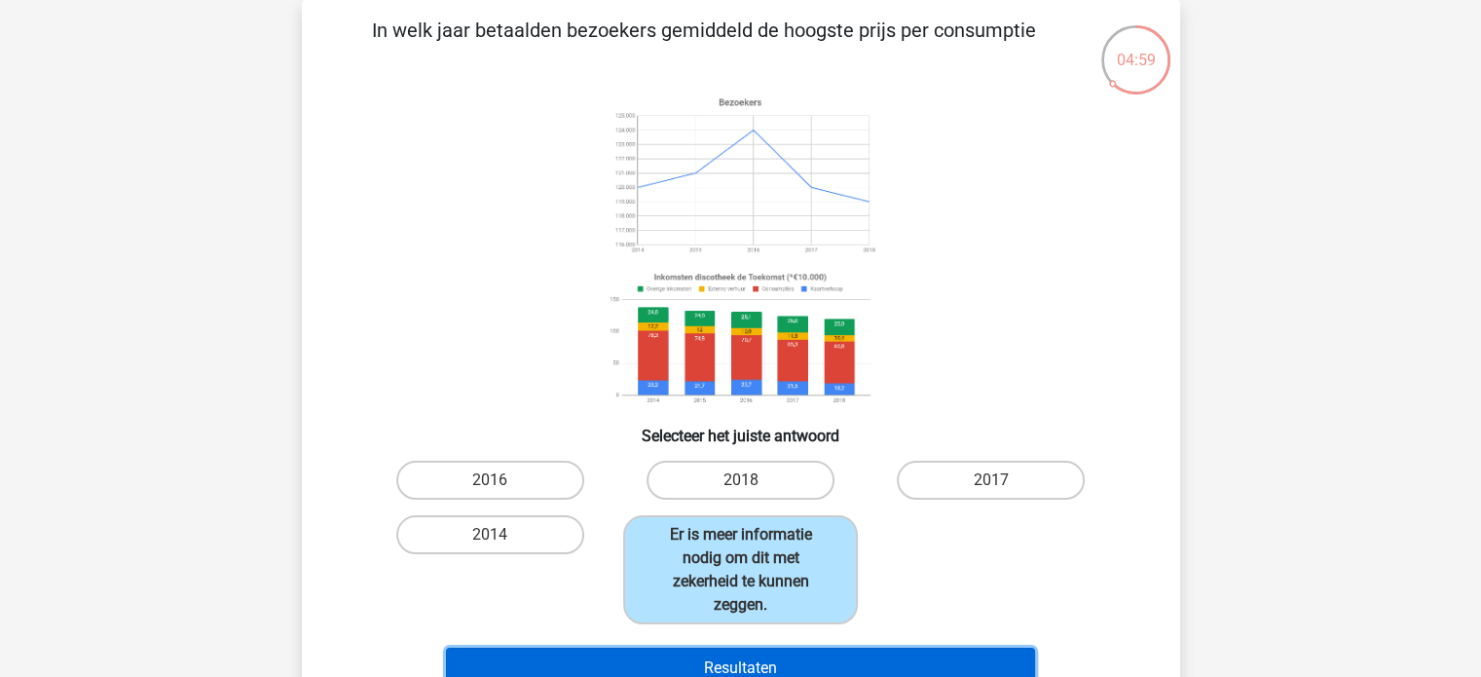
click at [774, 660] on button "Resultaten" at bounding box center [740, 667] width 589 height 41
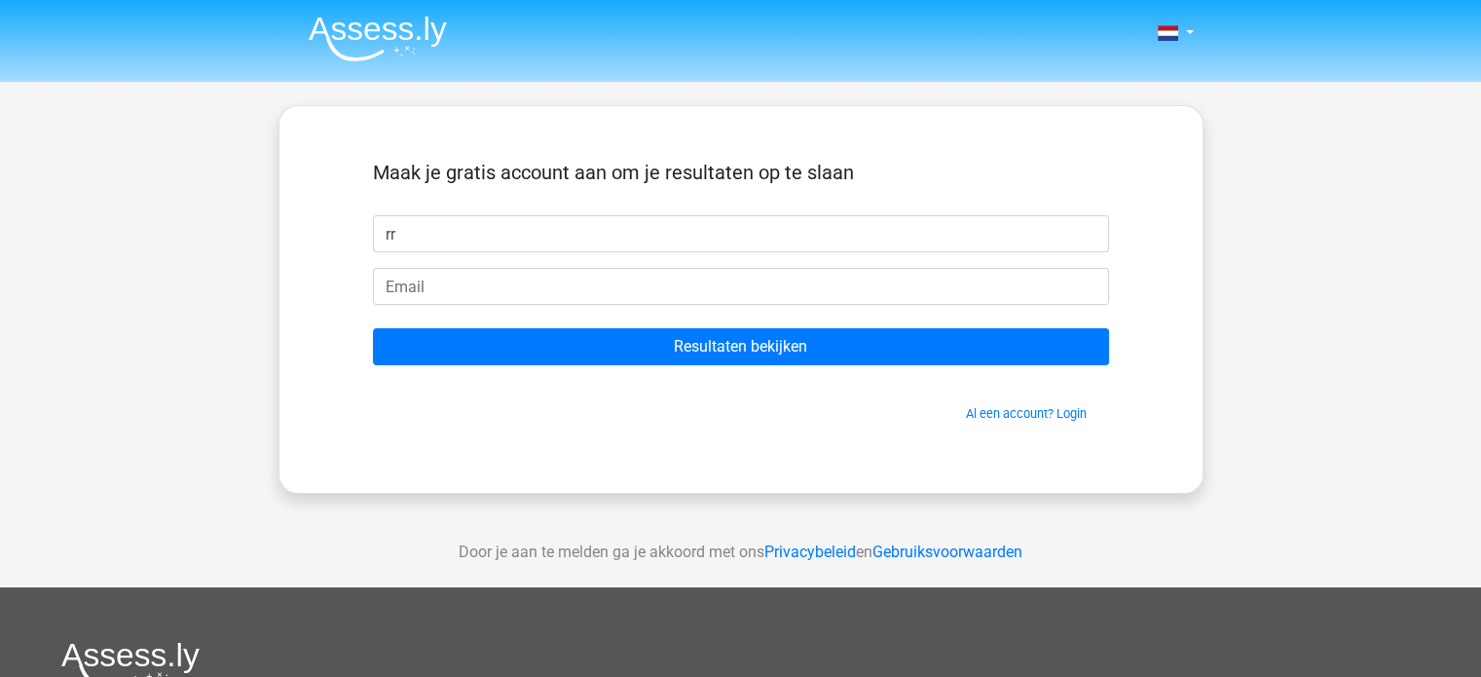
type input "rr"
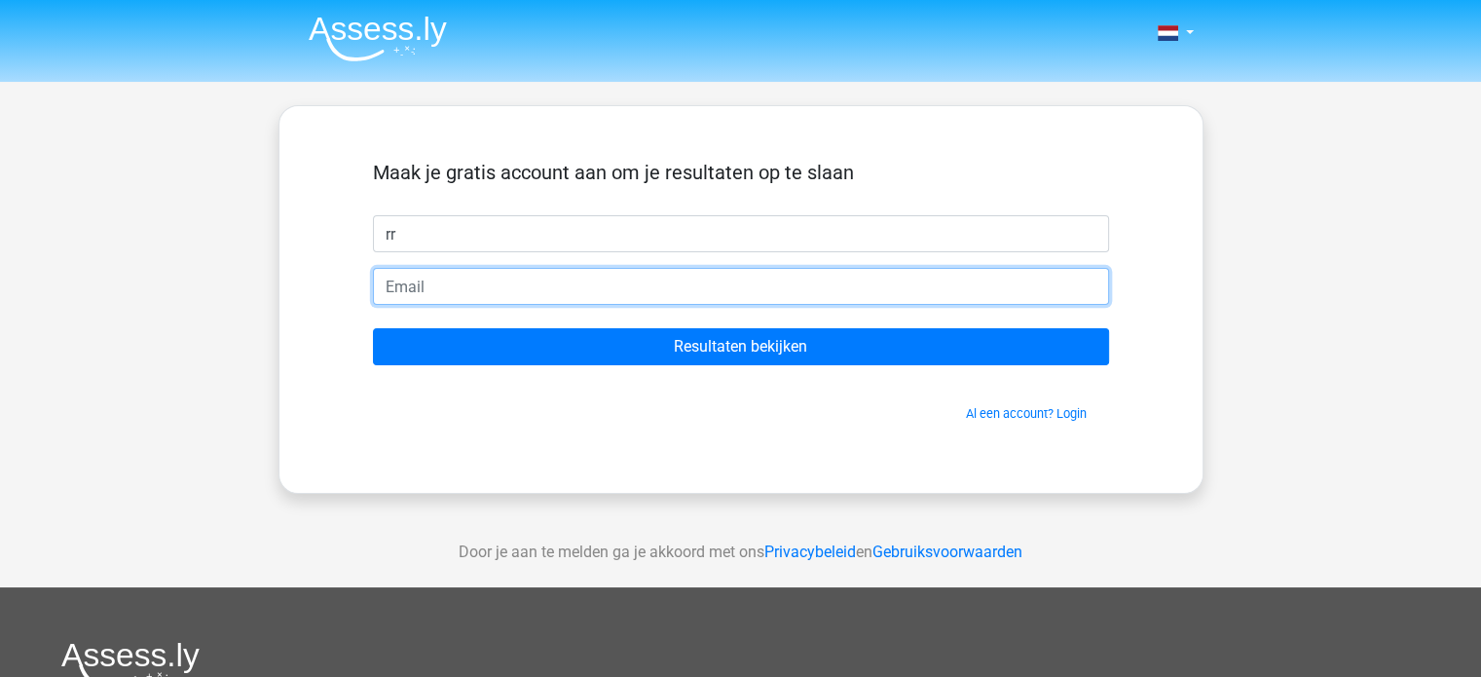
click at [706, 281] on input "email" at bounding box center [741, 286] width 736 height 37
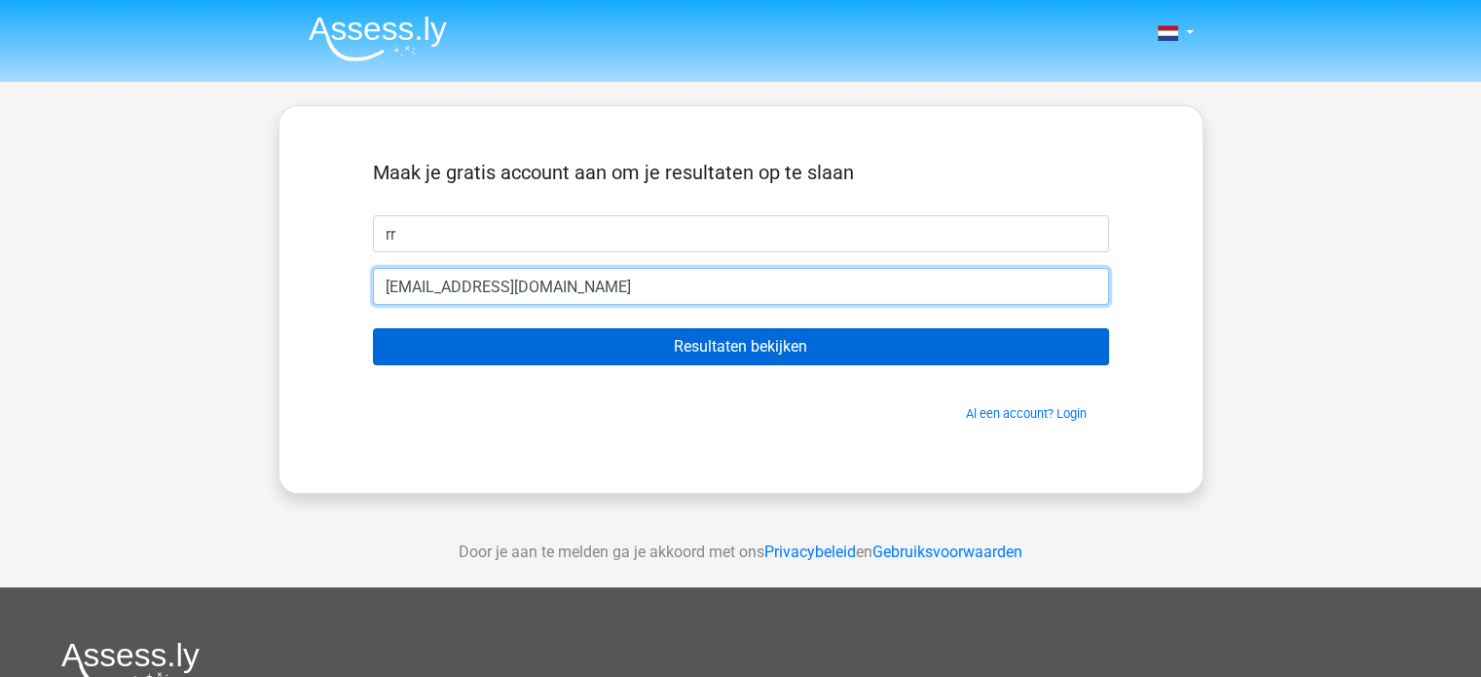
type input "blackhammer0311@gmail.com"
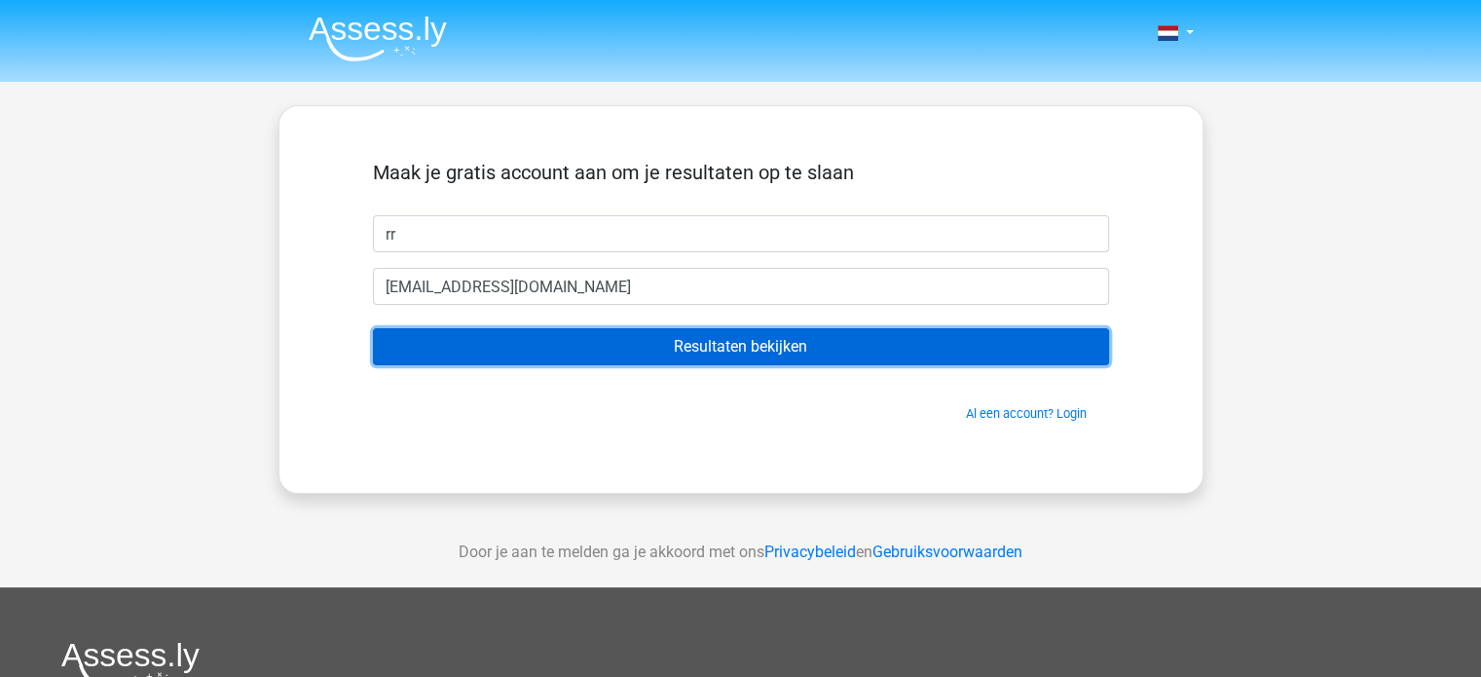
click at [736, 362] on input "Resultaten bekijken" at bounding box center [741, 346] width 736 height 37
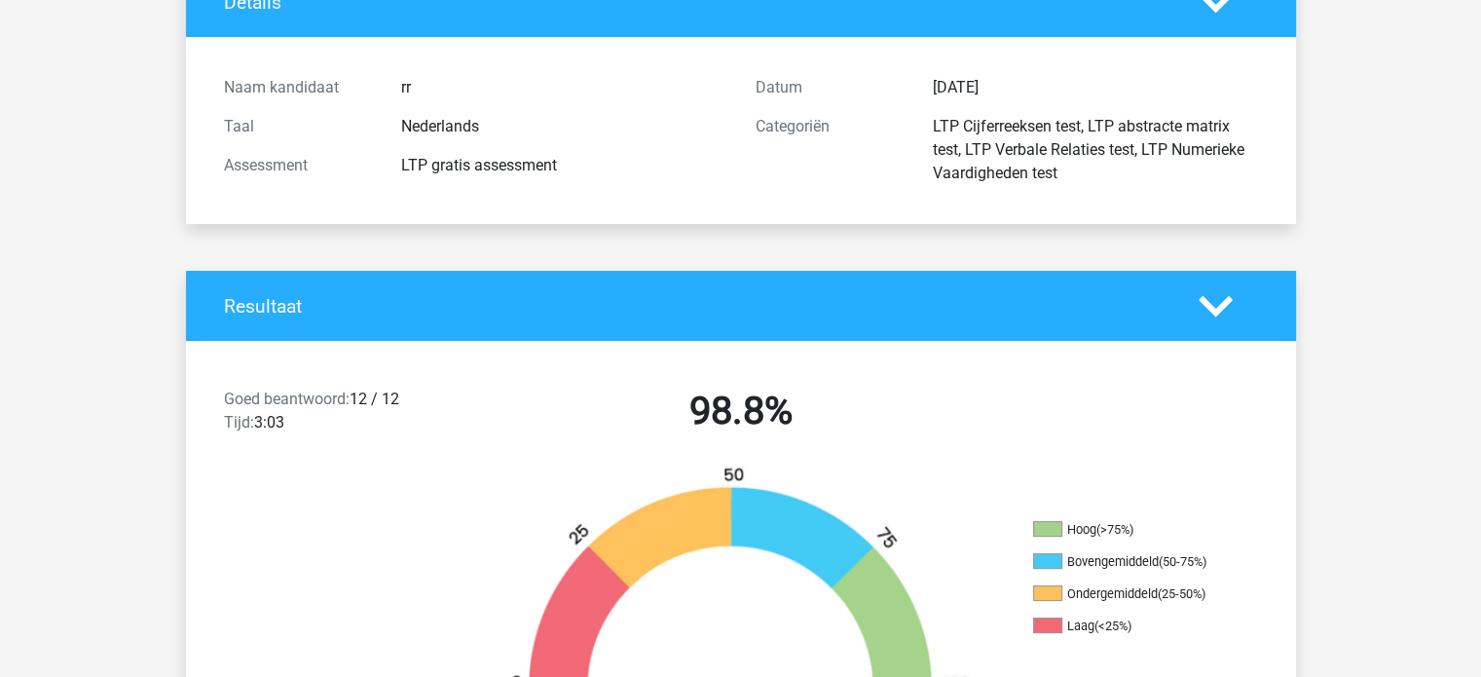
scroll to position [324, 0]
